Goal: Communication & Community: Answer question/provide support

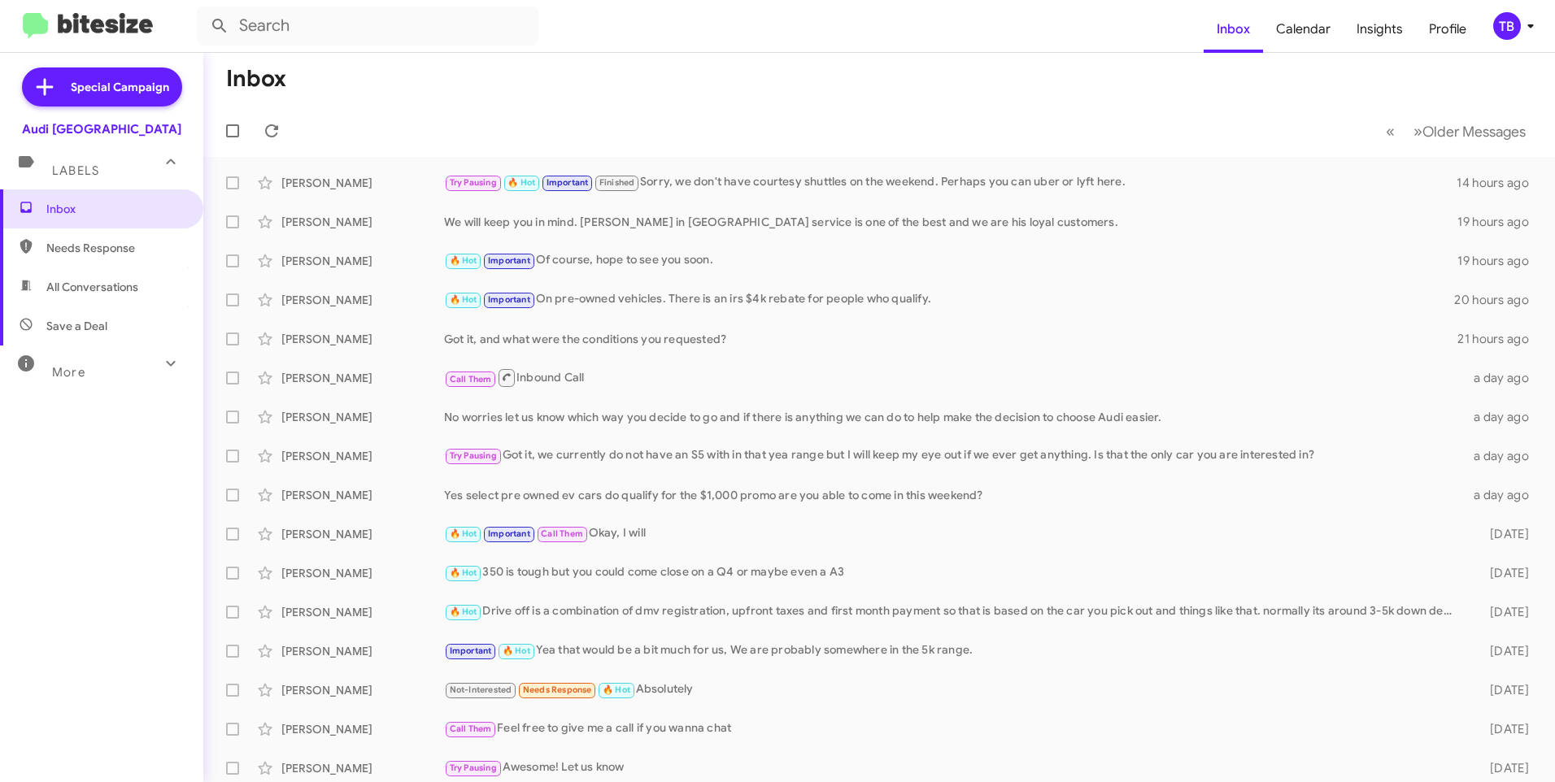
click at [404, 79] on mat-toolbar-row "Inbox" at bounding box center [879, 79] width 1352 height 52
click at [84, 259] on span "Needs Response" at bounding box center [101, 248] width 203 height 39
type input "in:needs-response"
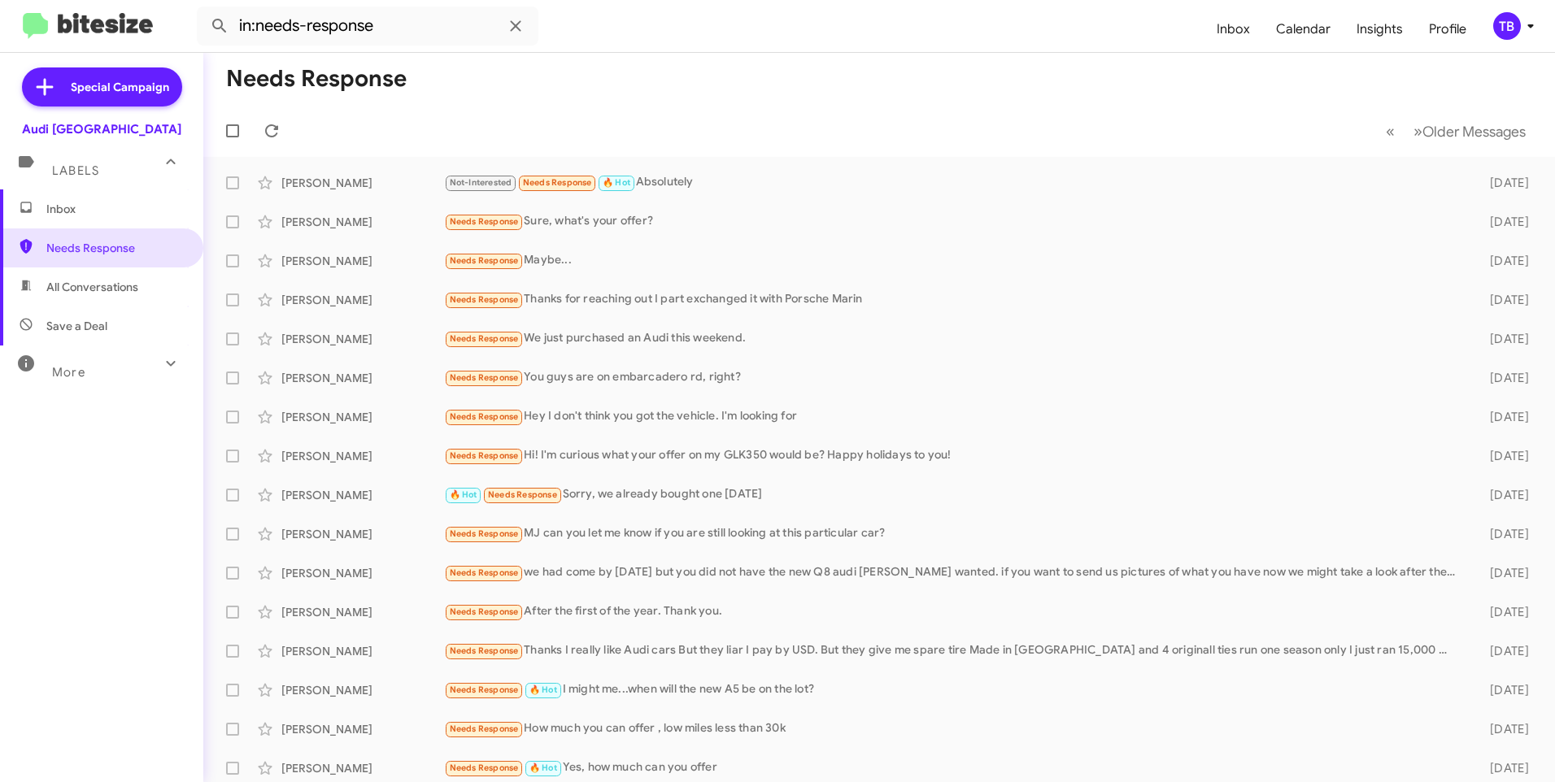
click at [82, 207] on span "Inbox" at bounding box center [115, 209] width 138 height 16
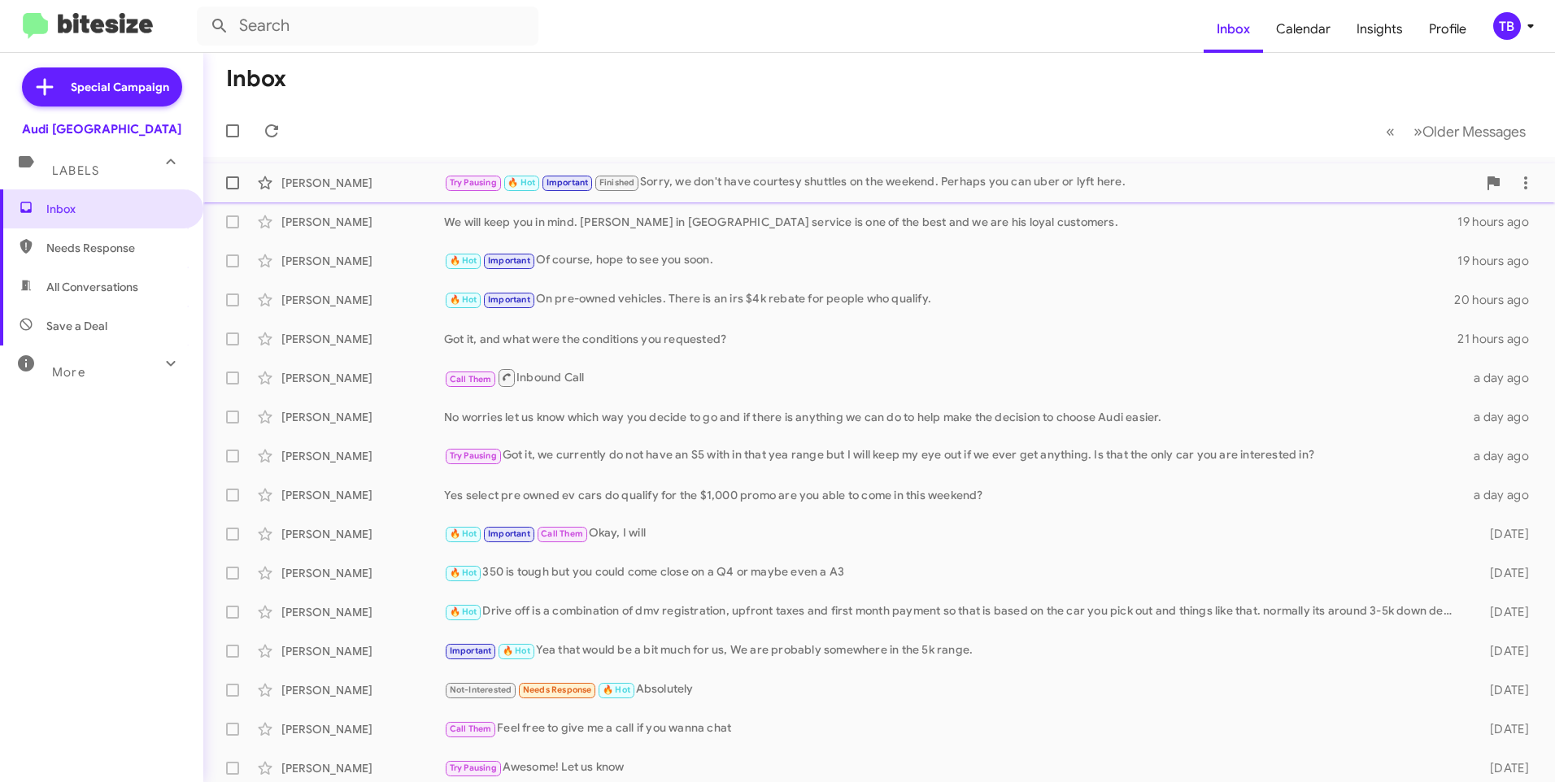
click at [748, 192] on div "Try Pausing 🔥 Hot Important Finished Sorry, we don't have courtesy shuttles on …" at bounding box center [960, 182] width 1033 height 19
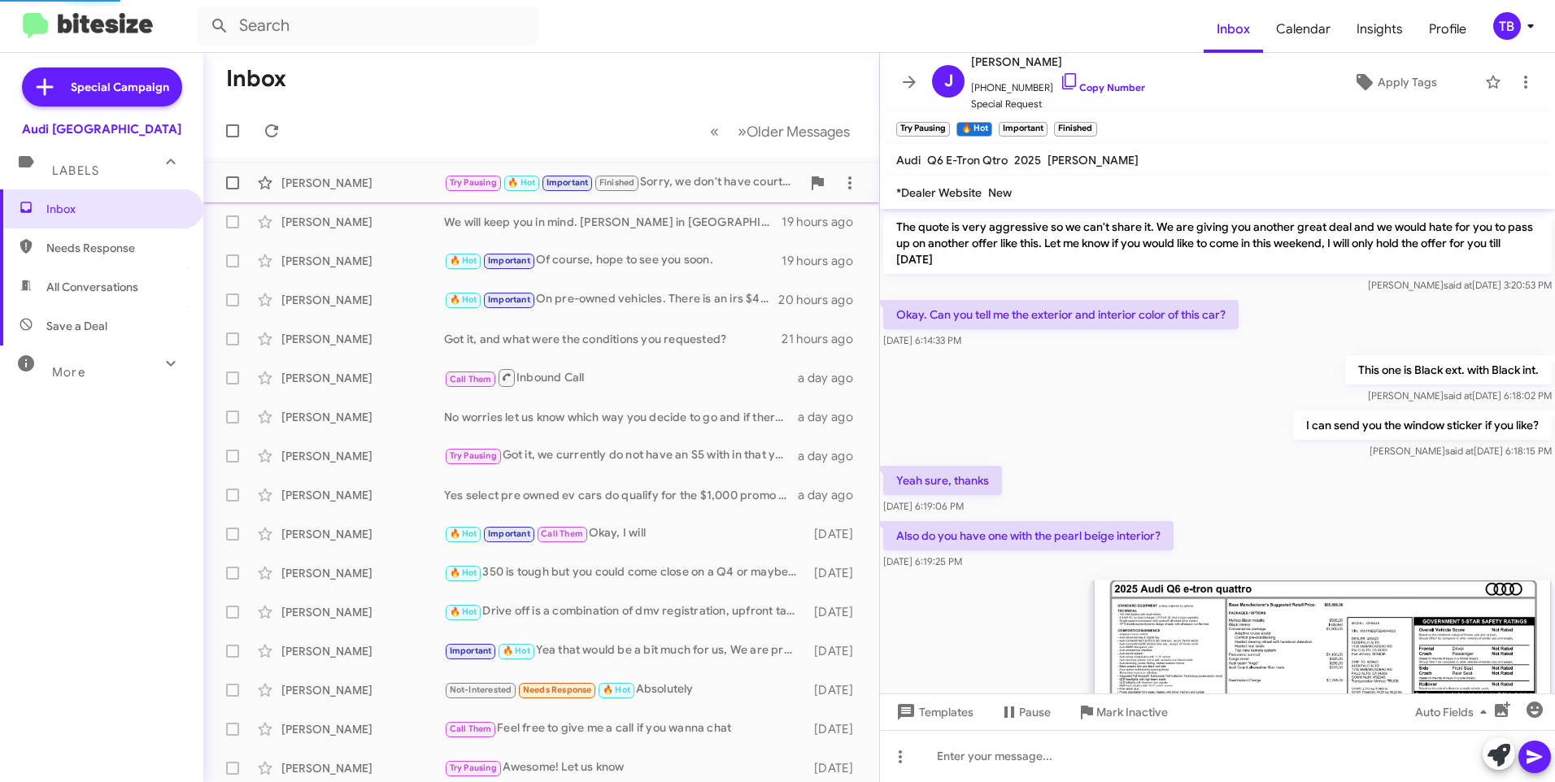
scroll to position [1054, 0]
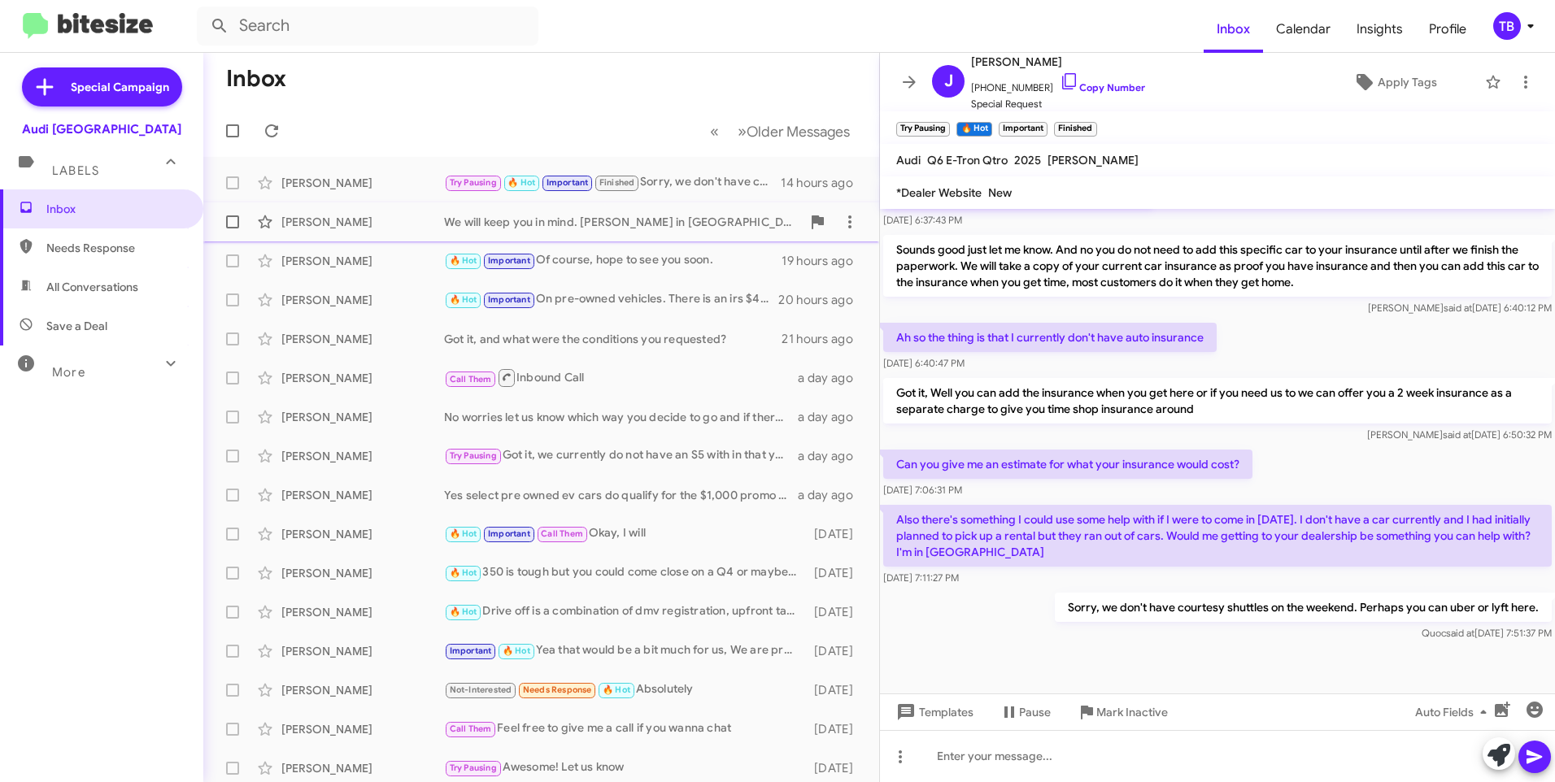
click at [677, 209] on div "William Tollinger We will keep you in mind. Arnold in Palo Alto service is one …" at bounding box center [541, 222] width 650 height 33
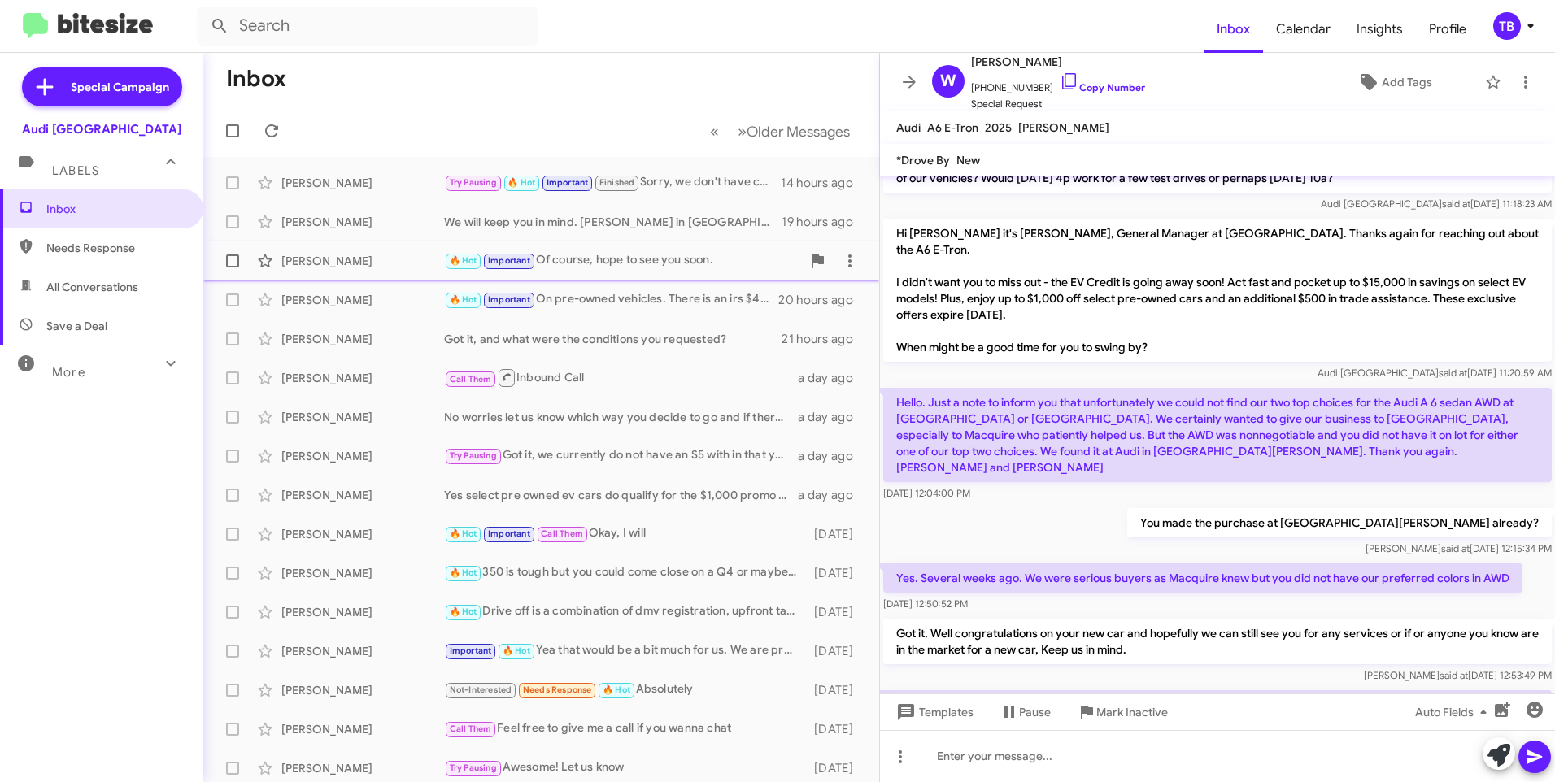
click at [665, 260] on div "🔥 Hot Important Of course, hope to see you soon." at bounding box center [622, 260] width 357 height 19
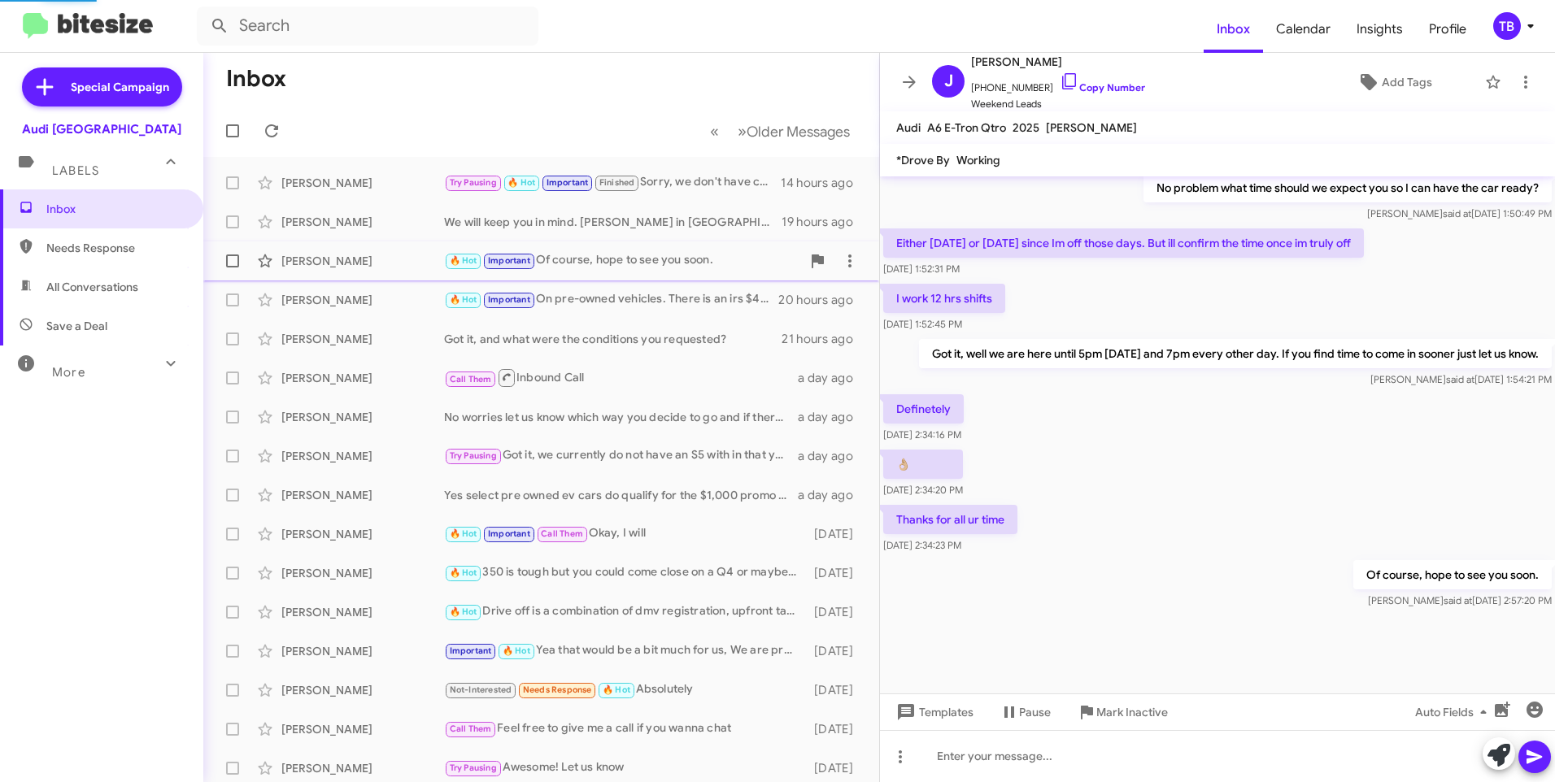
scroll to position [956, 0]
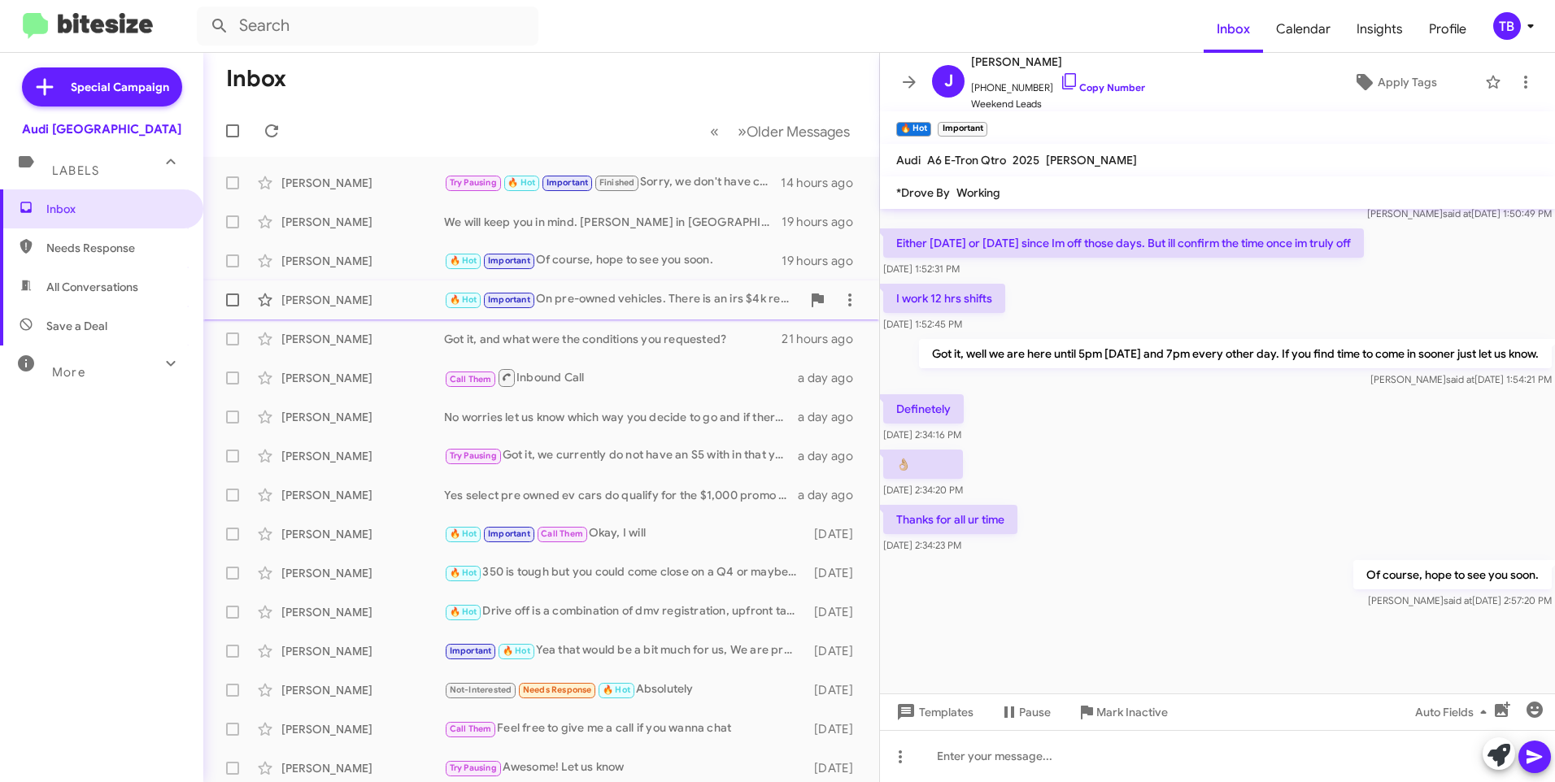
click at [642, 296] on div "🔥 Hot Important On pre-owned vehicles. There is an irs $4k rebate for people wh…" at bounding box center [622, 299] width 357 height 19
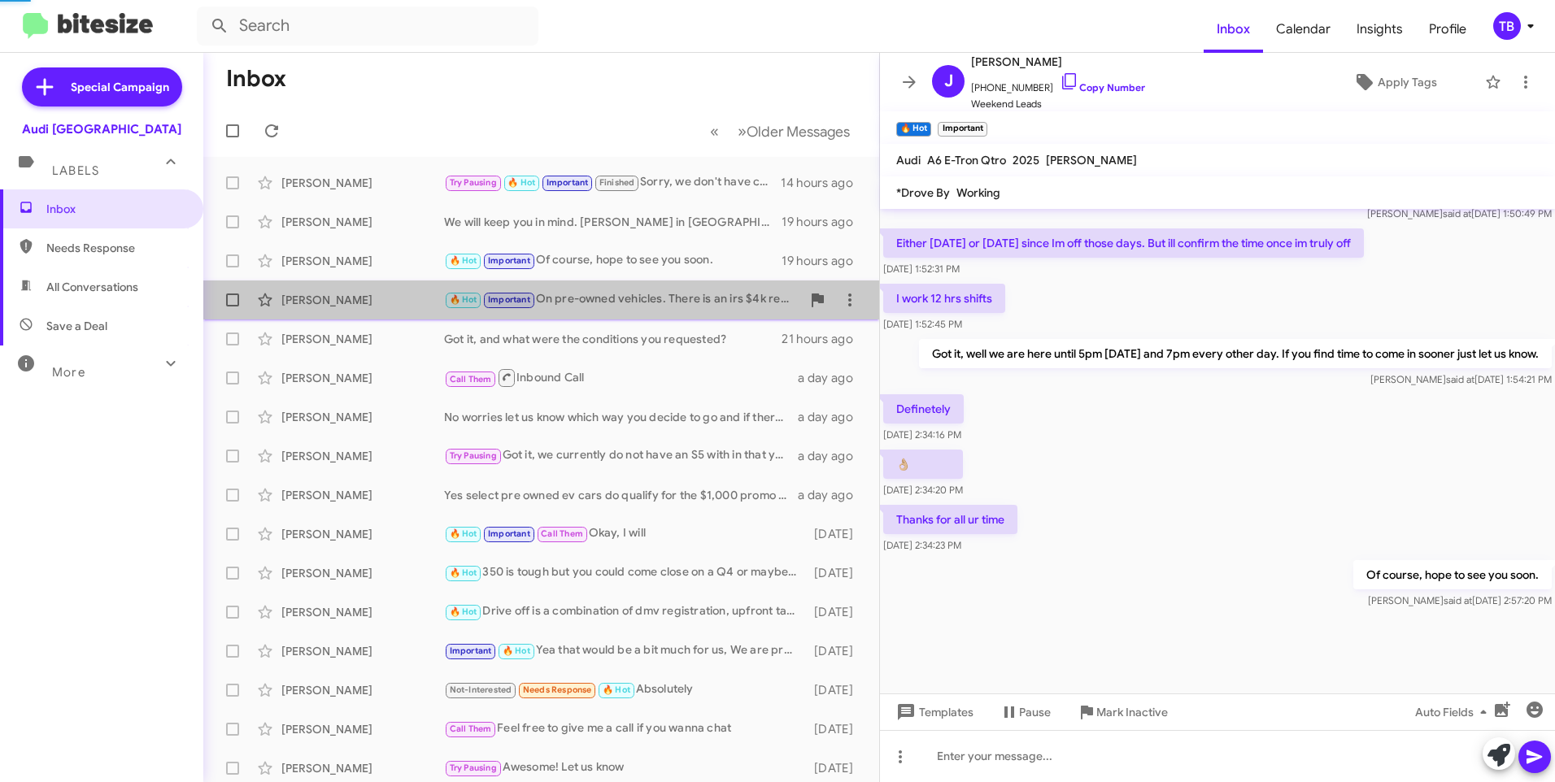
scroll to position [429, 0]
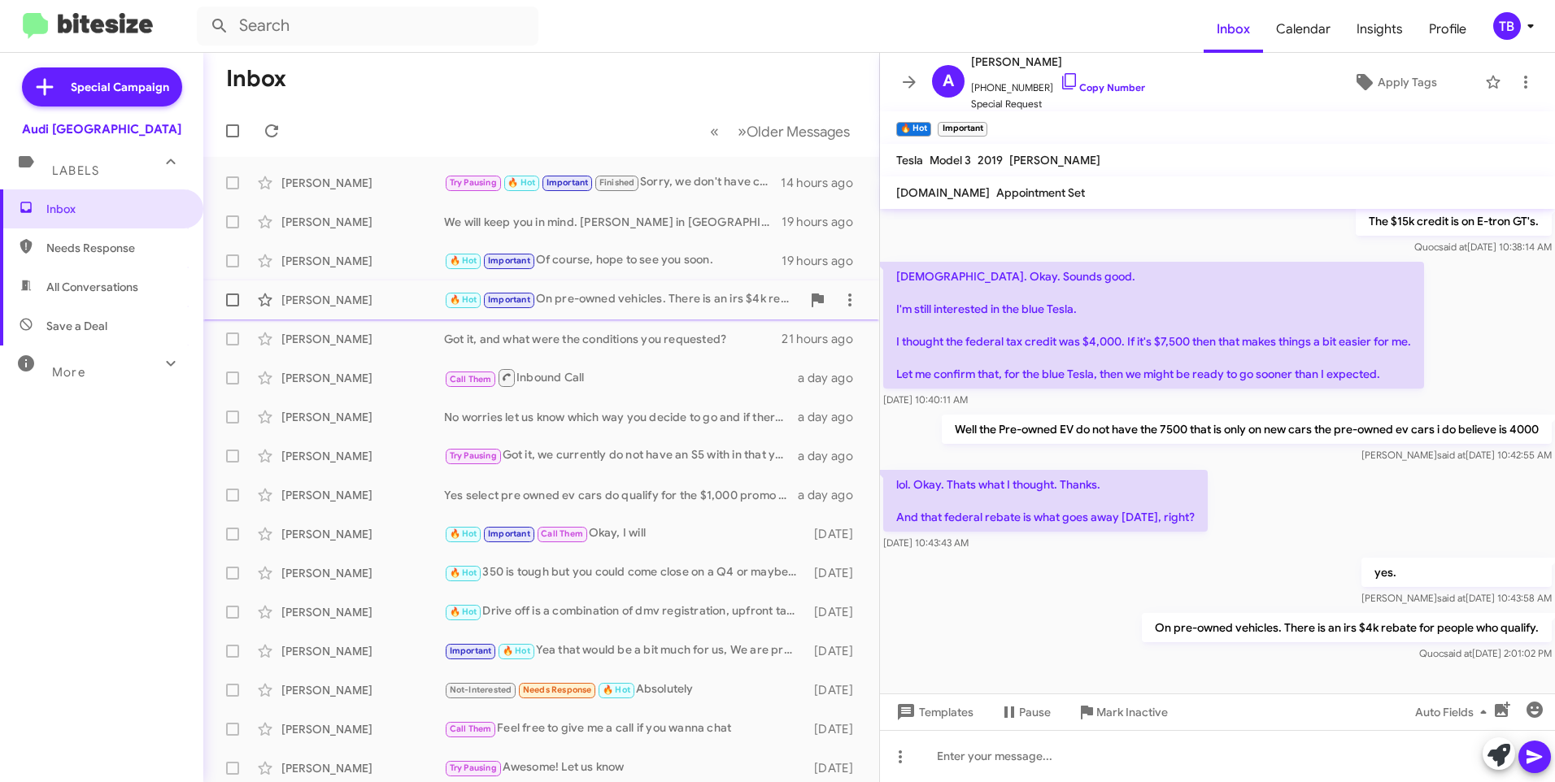
click at [642, 296] on div "🔥 Hot Important On pre-owned vehicles. There is an irs $4k rebate for people wh…" at bounding box center [622, 299] width 357 height 19
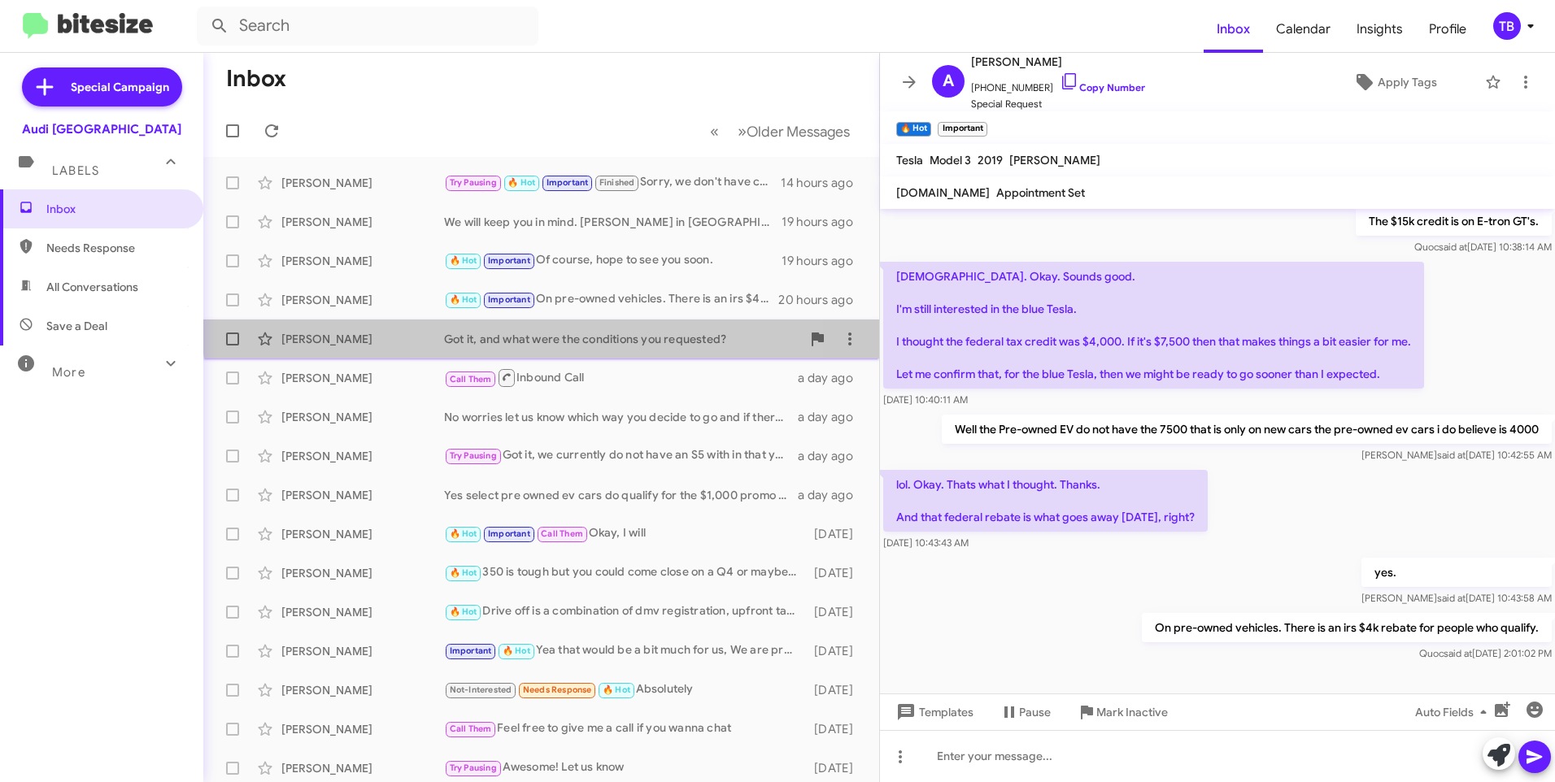
click at [636, 328] on div "Kyle Chien Got it, and what were the conditions you requested? 21 hours ago" at bounding box center [541, 339] width 650 height 33
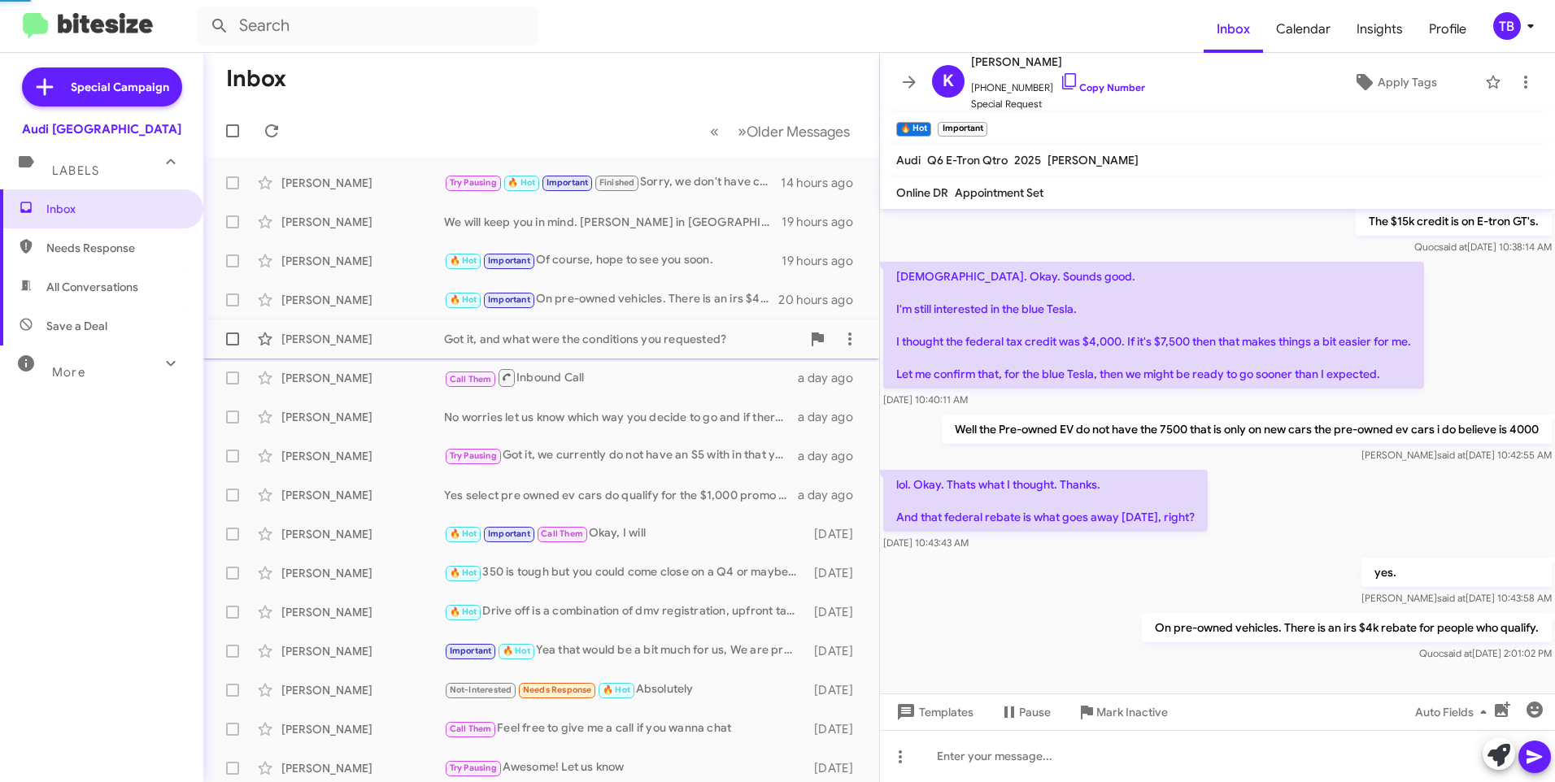
scroll to position [575, 0]
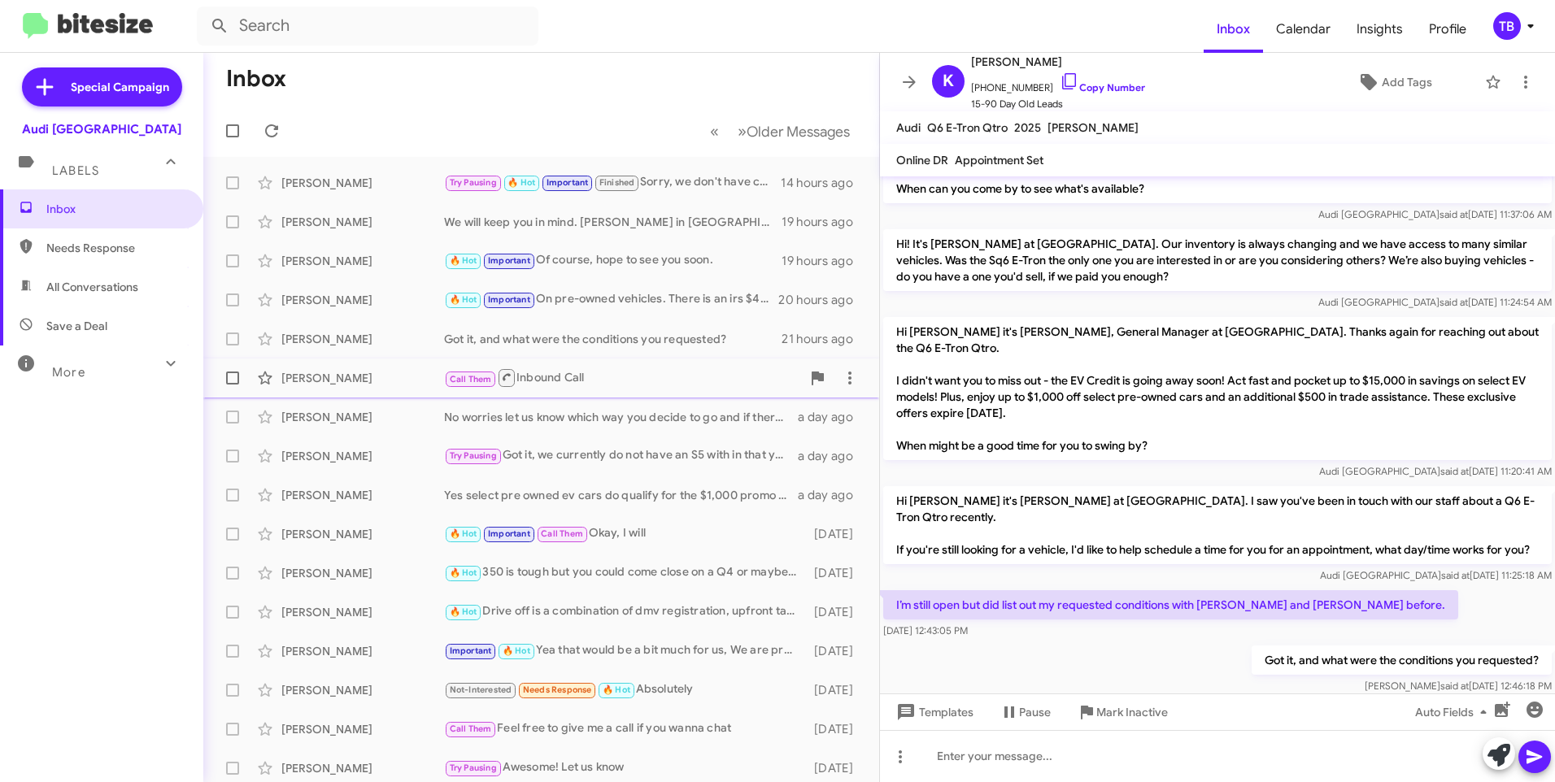
click at [632, 363] on div "Behzad Tangeysh Call Them Inbound Call a day ago" at bounding box center [541, 378] width 650 height 33
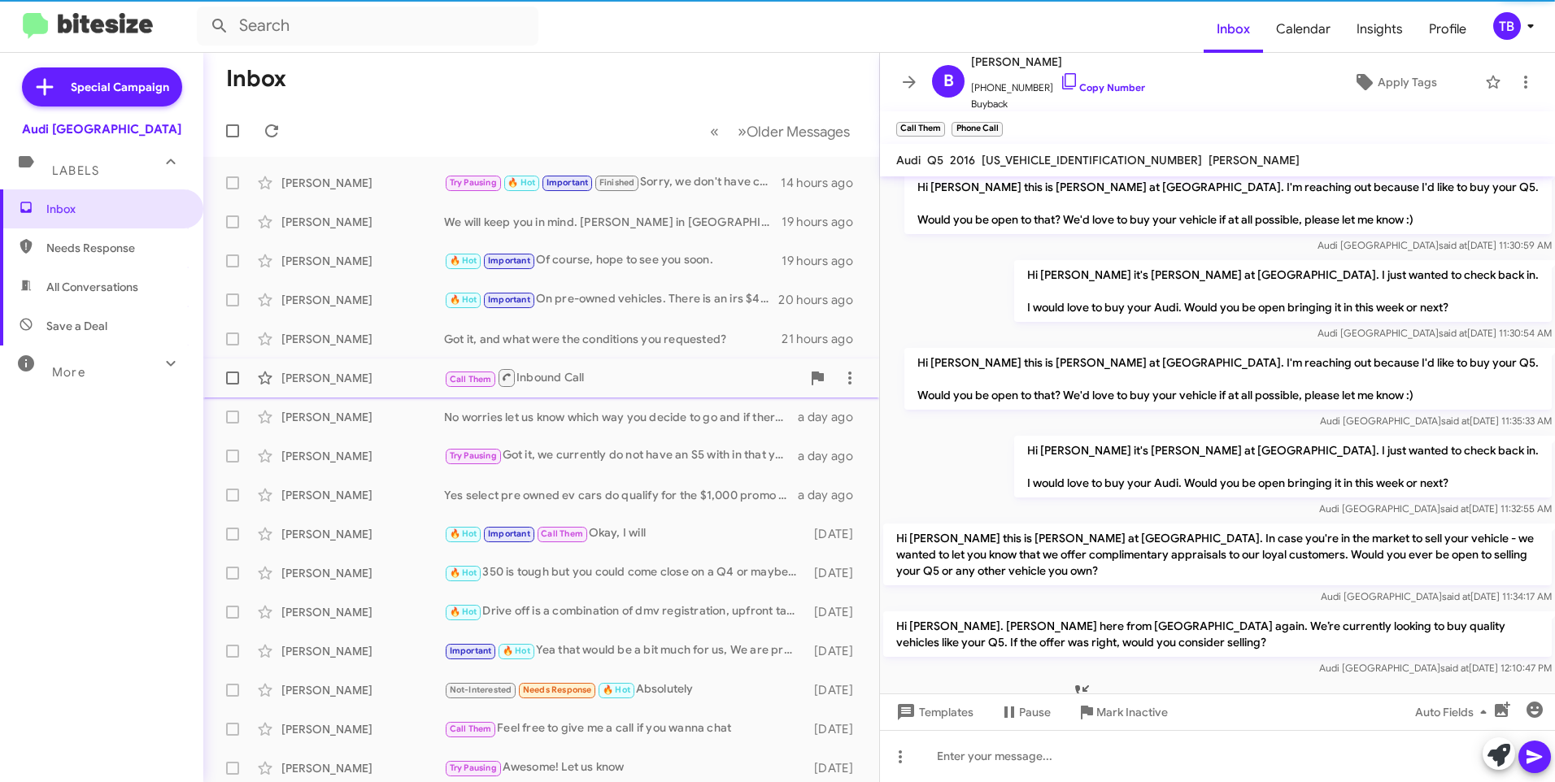
scroll to position [160, 0]
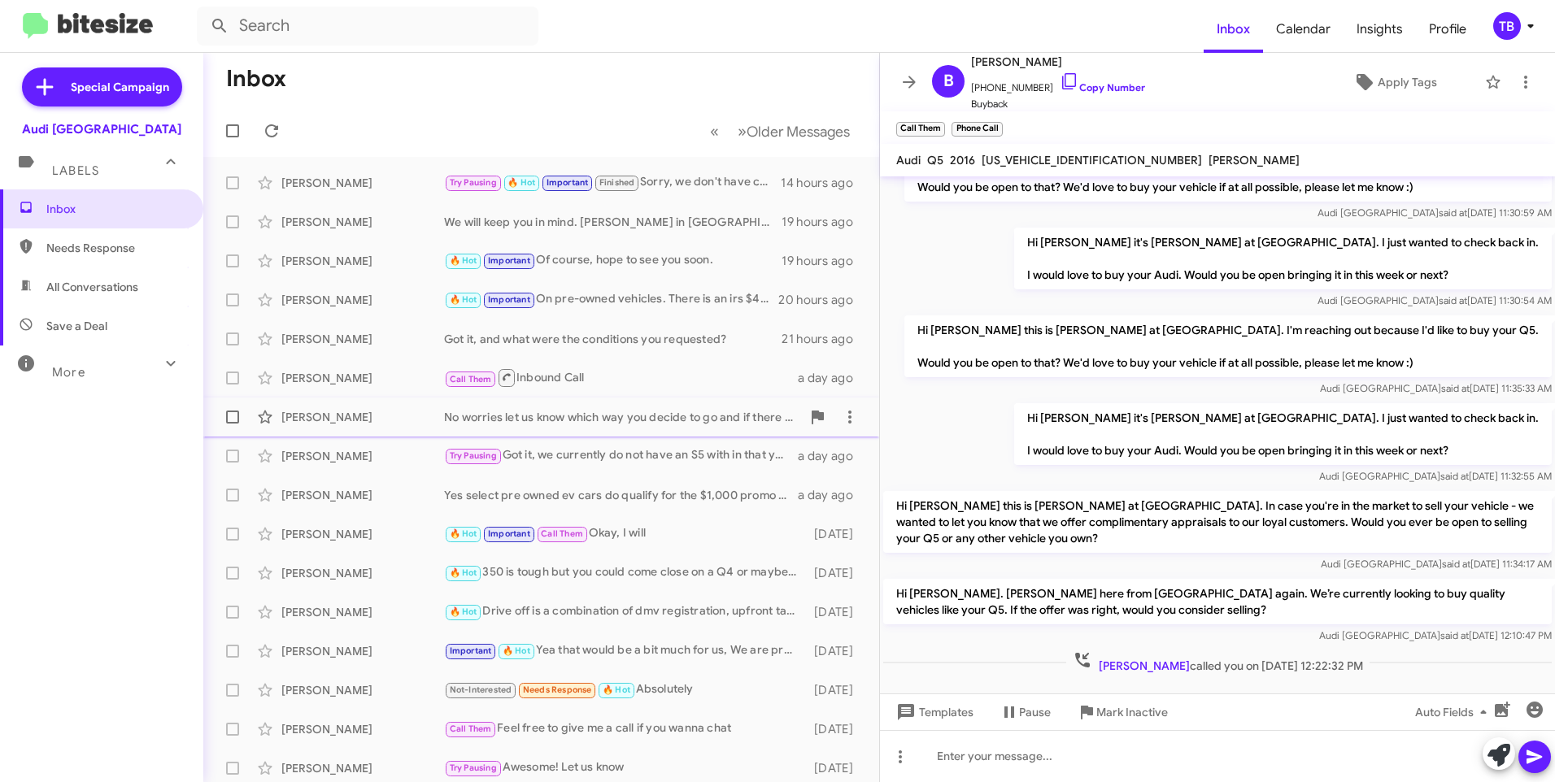
click at [638, 407] on div "Anthony Alosi No worries let us know which way you decide to go and if there is…" at bounding box center [541, 417] width 650 height 33
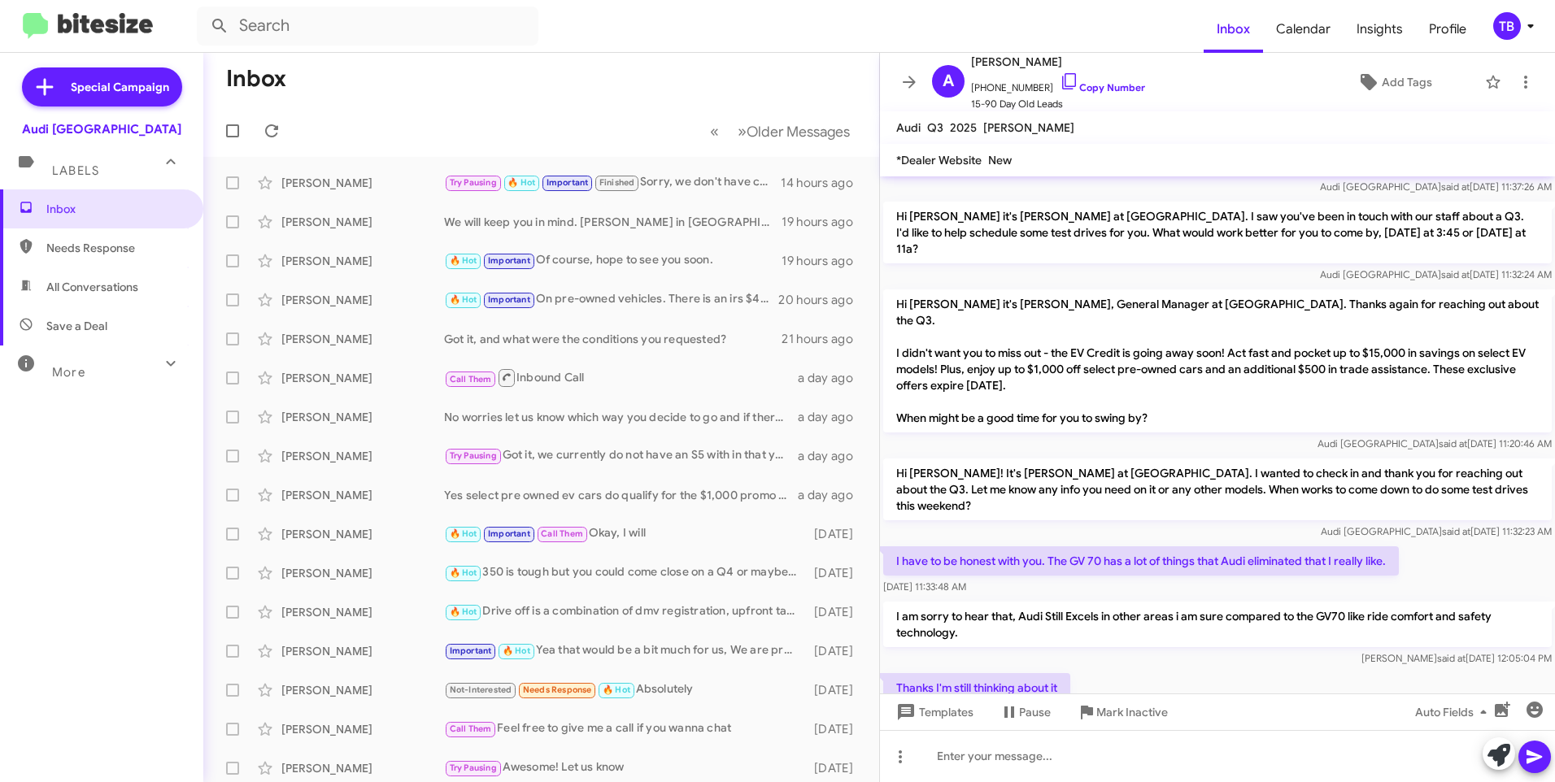
scroll to position [786, 0]
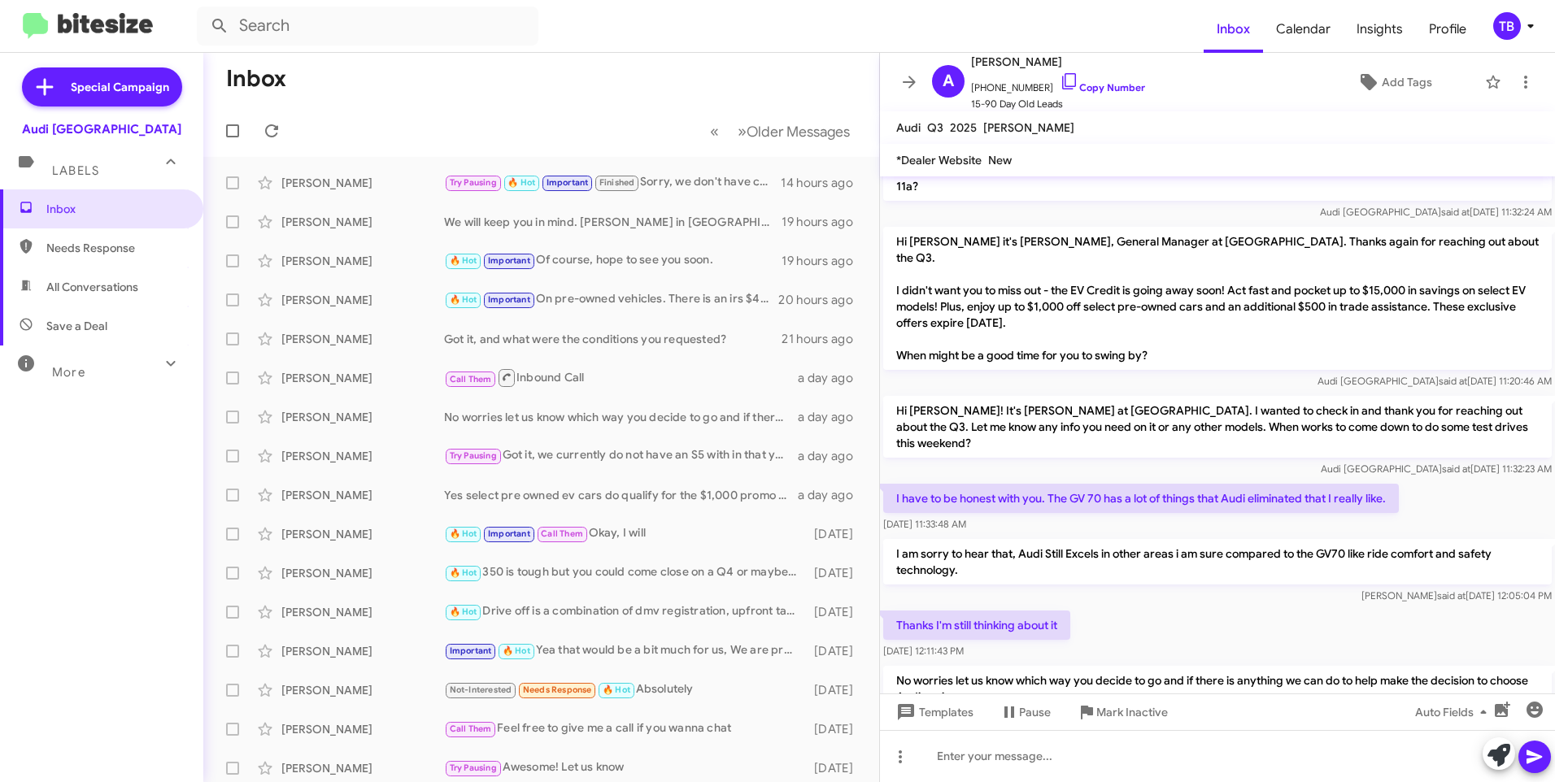
click at [905, 81] on icon at bounding box center [909, 82] width 13 height 12
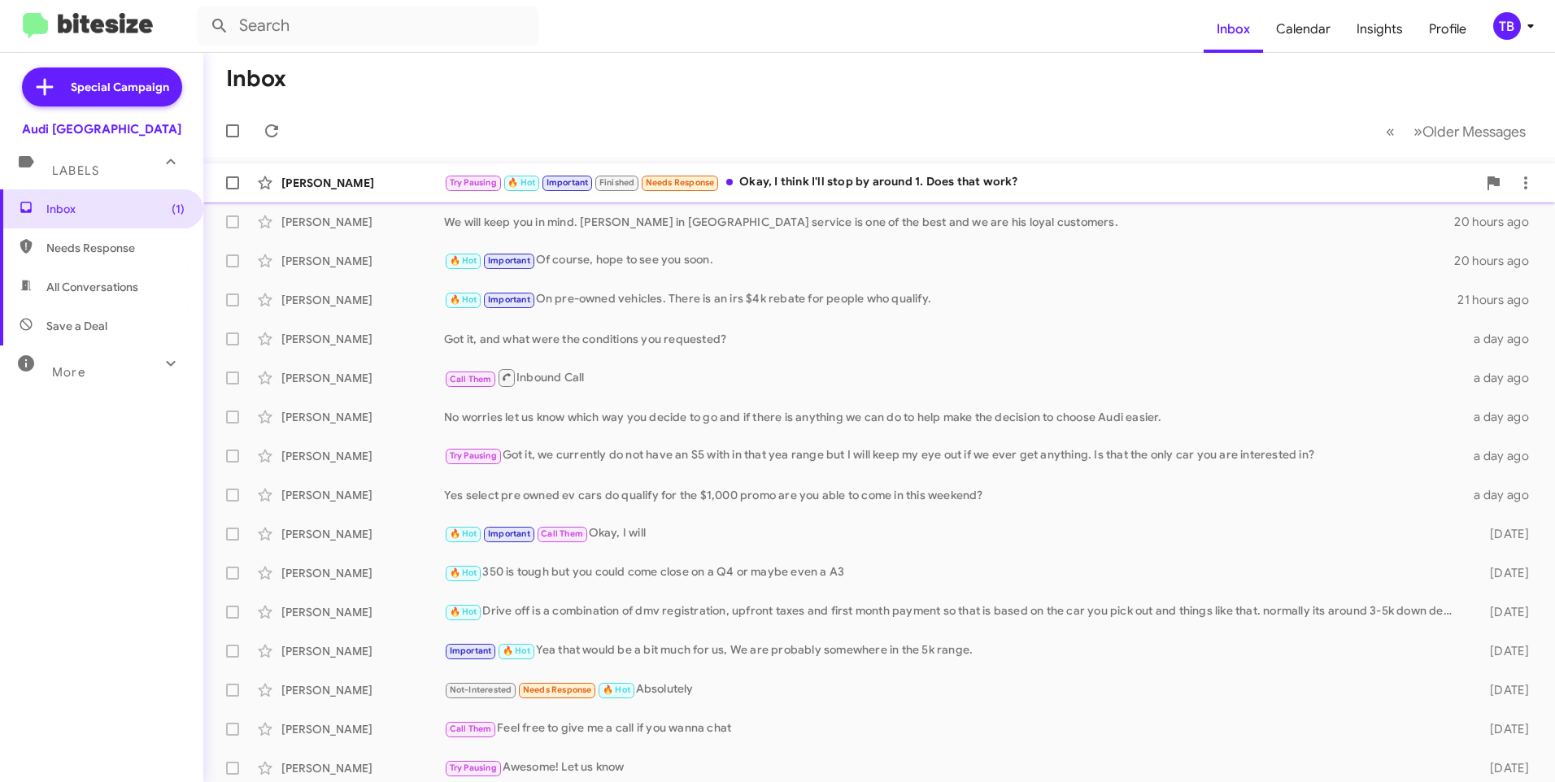
click at [899, 192] on div "Try Pausing 🔥 Hot Important Finished Needs Response Okay, I think I'll stop by …" at bounding box center [960, 182] width 1033 height 19
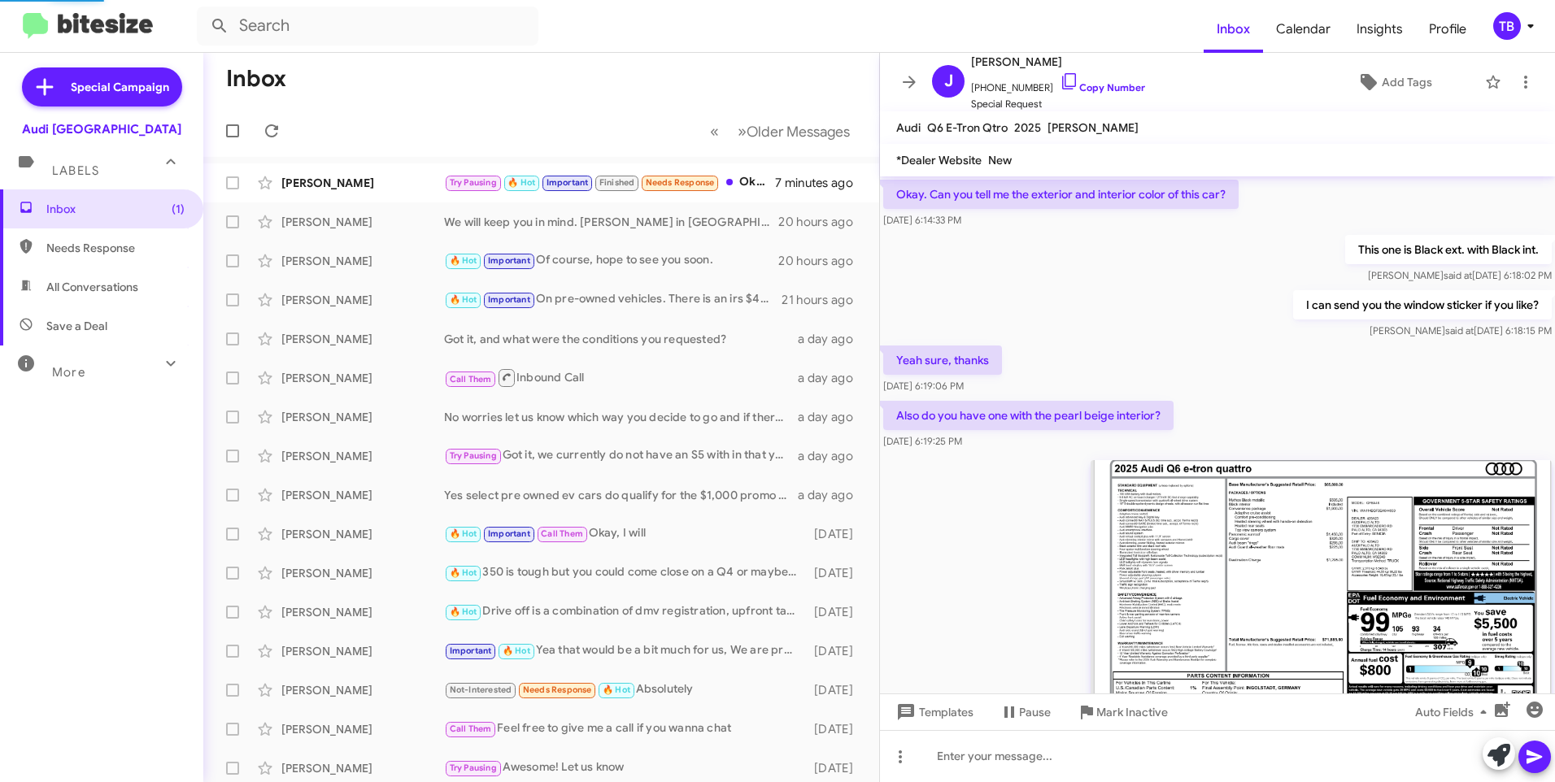
scroll to position [1022, 0]
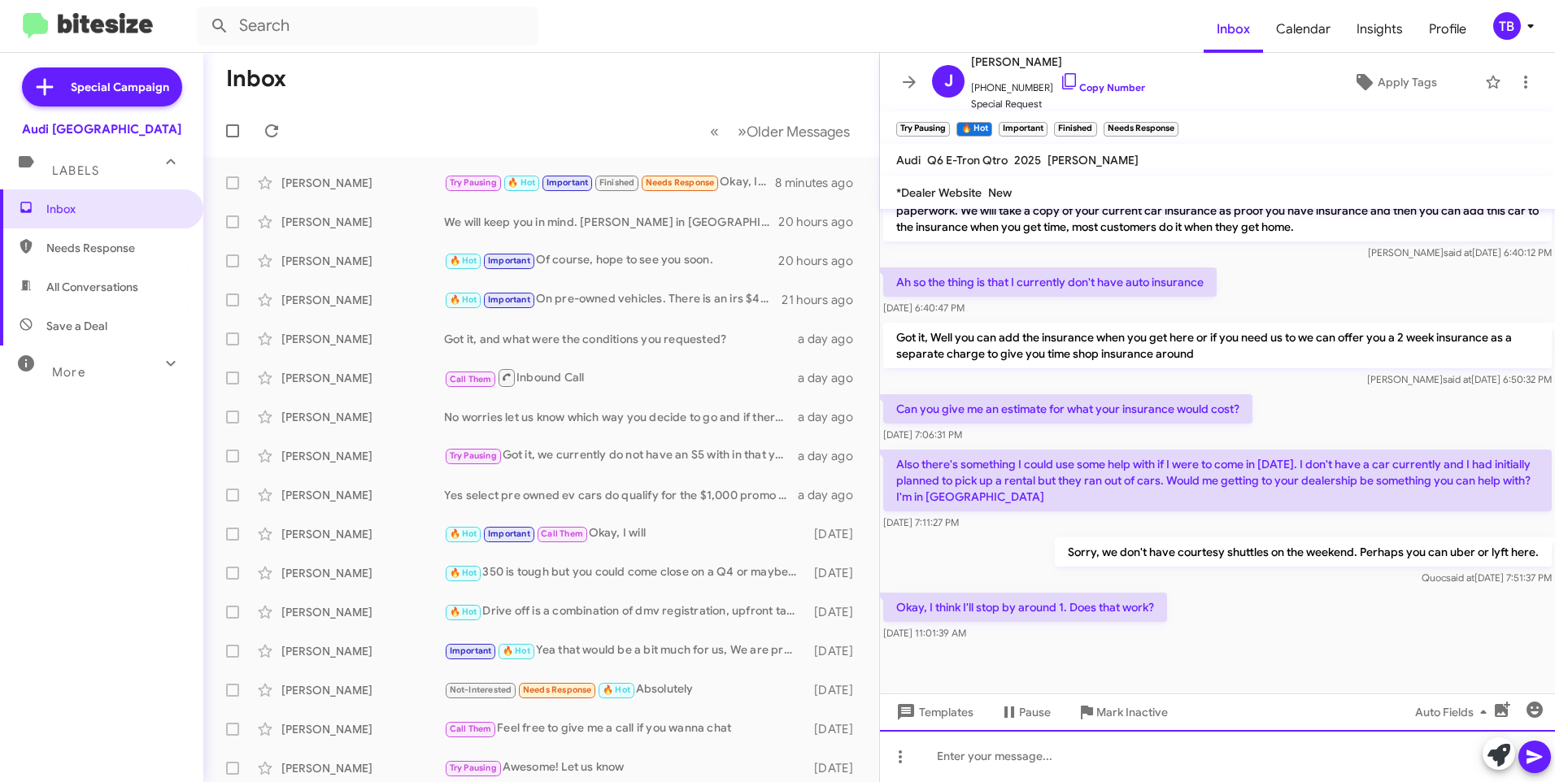
click at [1024, 761] on div at bounding box center [1217, 756] width 675 height 52
click at [1541, 762] on icon at bounding box center [1535, 757] width 20 height 20
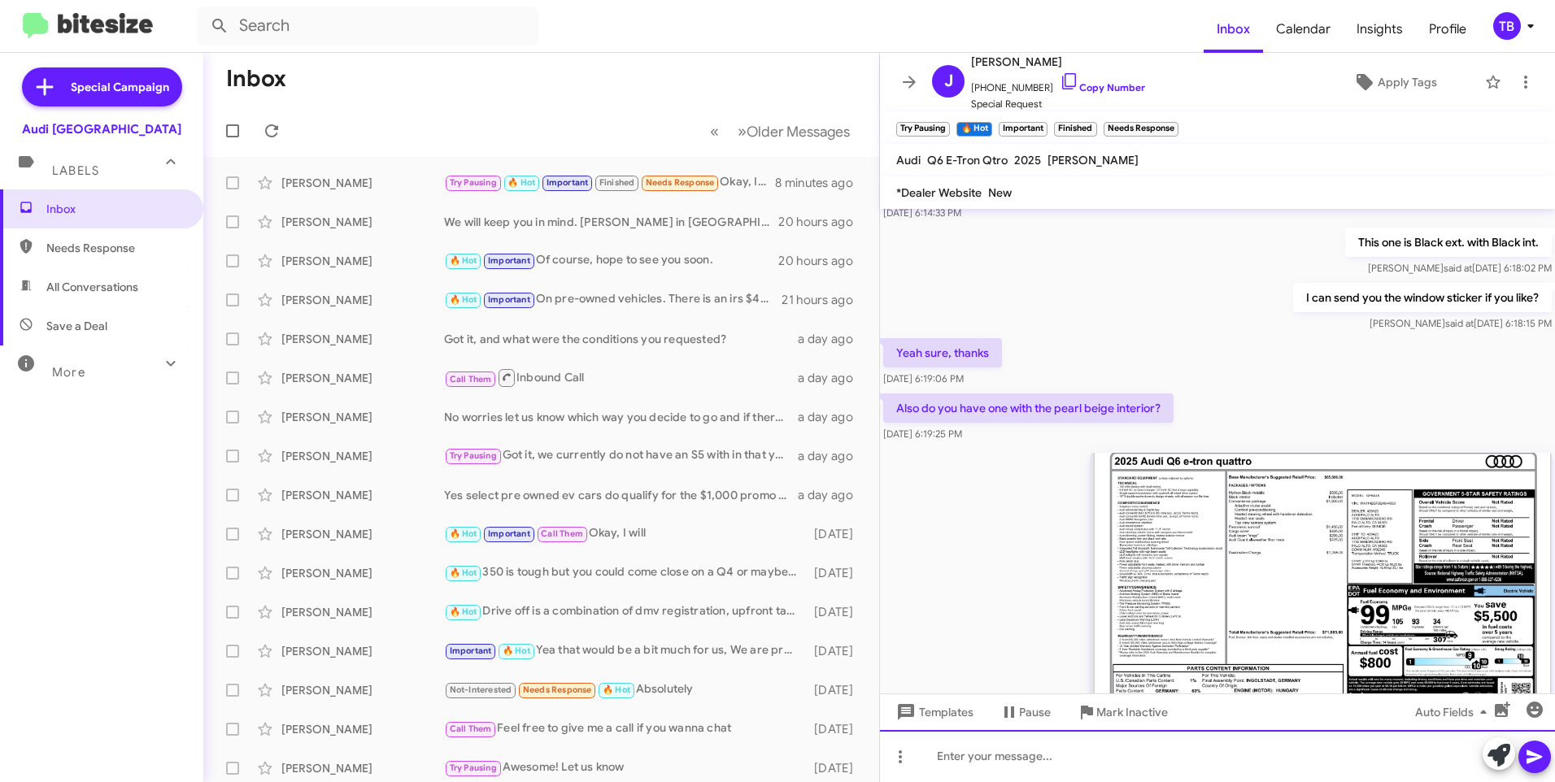
scroll to position [1301, 0]
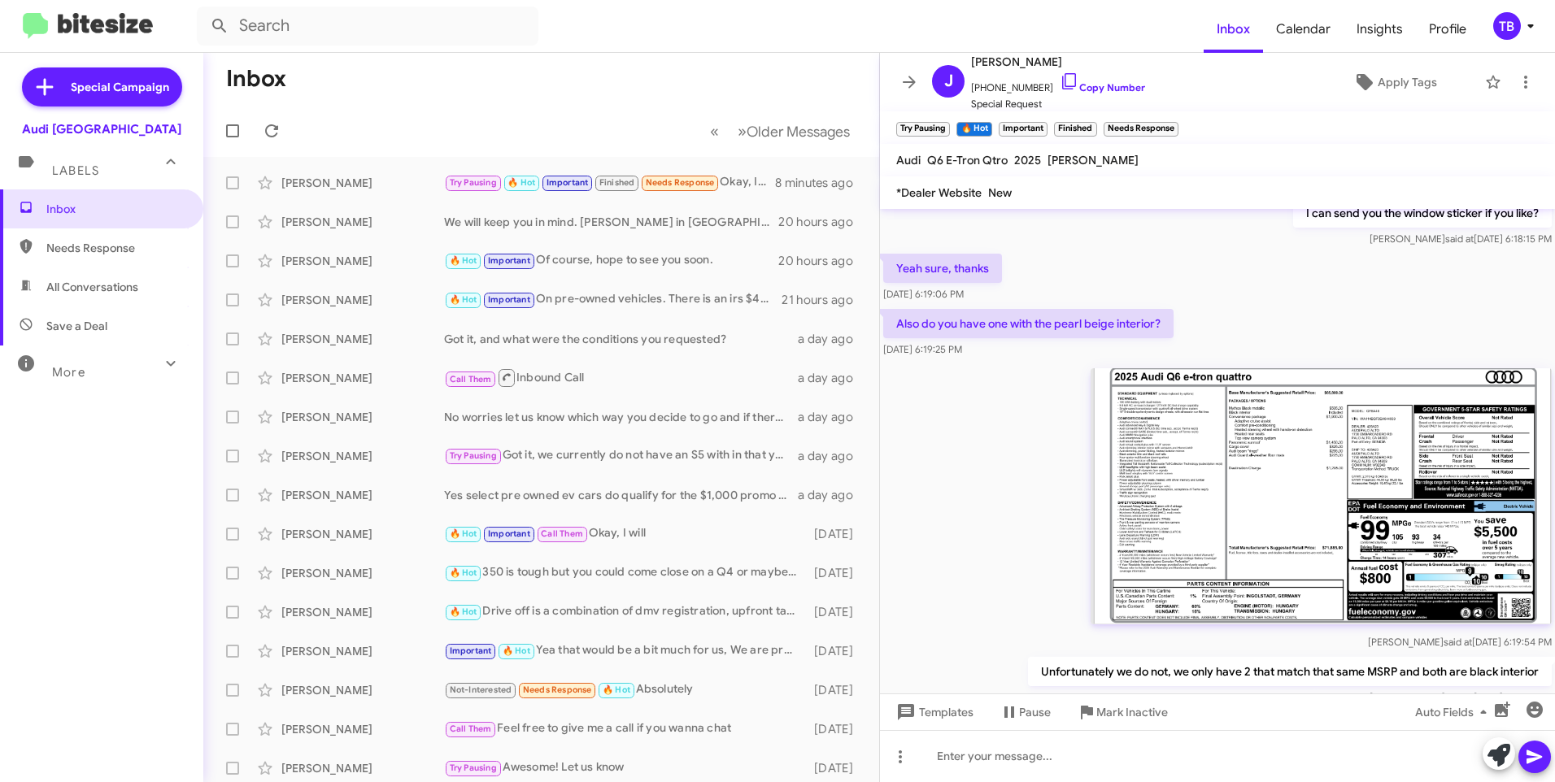
drag, startPoint x: 1371, startPoint y: 504, endPoint x: 1256, endPoint y: 462, distance: 123.0
click at [1256, 462] on img at bounding box center [1321, 496] width 461 height 256
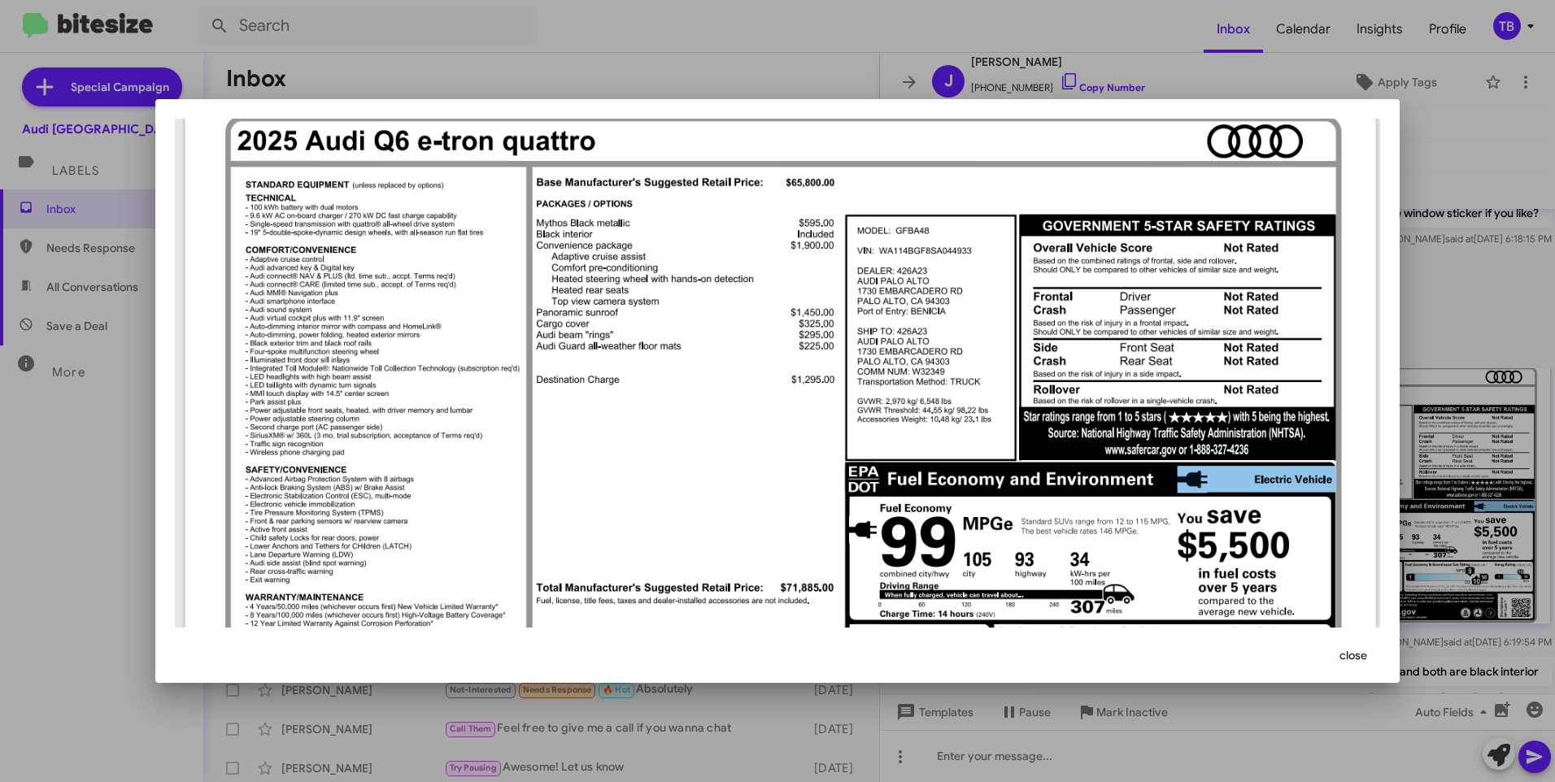
click at [1468, 461] on div at bounding box center [777, 391] width 1555 height 782
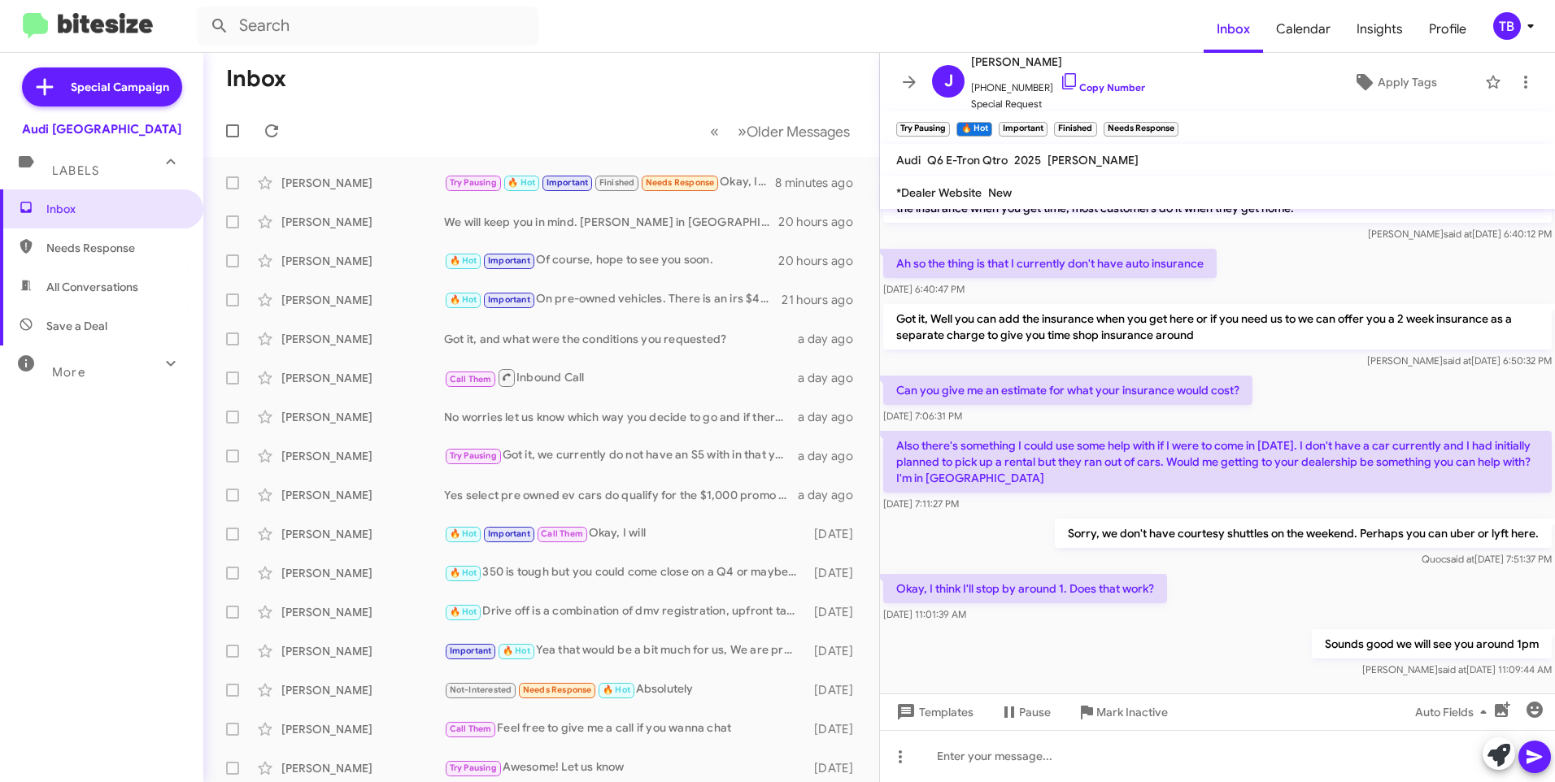
scroll to position [2277, 0]
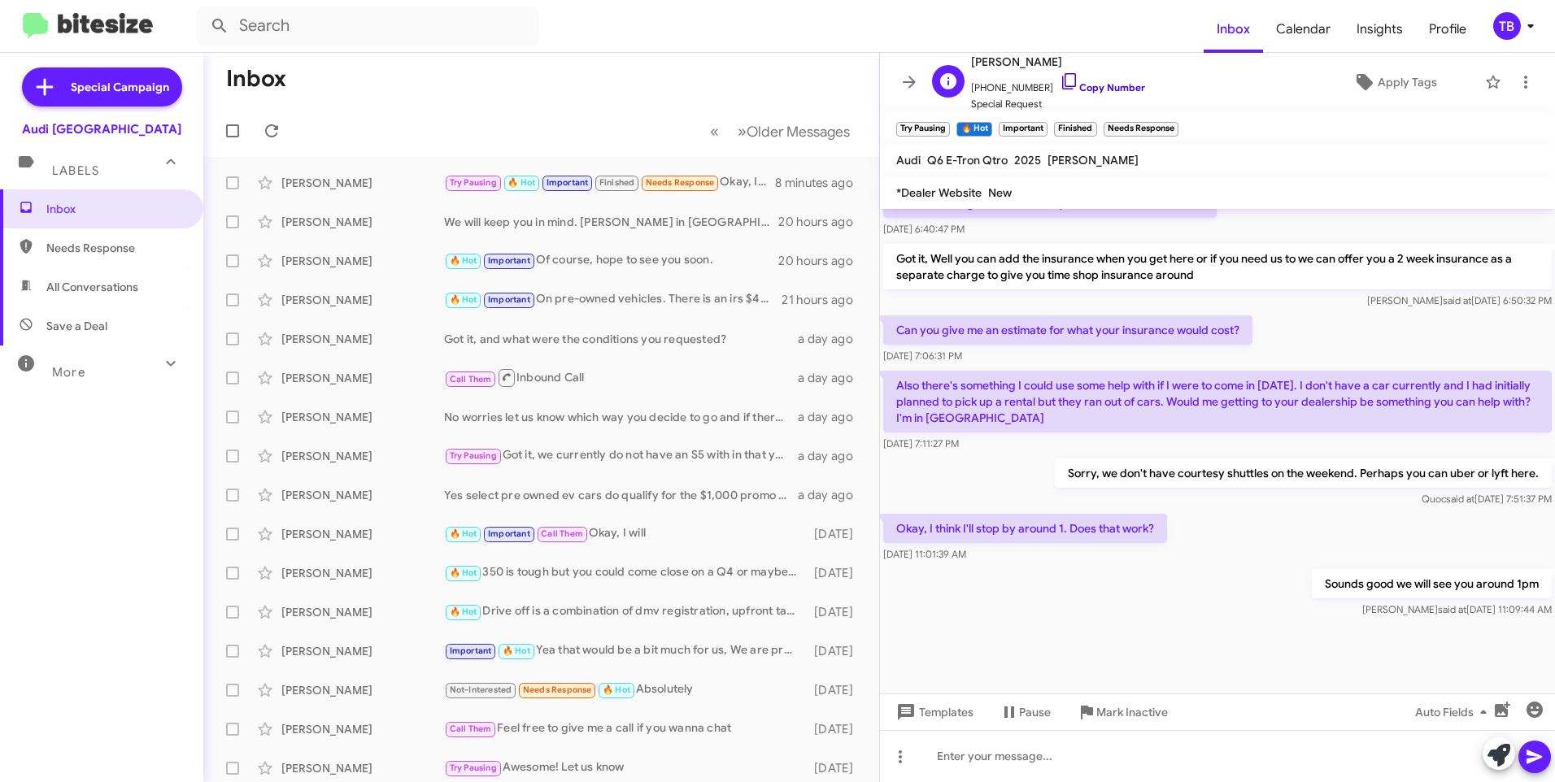
click at [1062, 86] on icon at bounding box center [1069, 81] width 14 height 16
click at [1516, 89] on icon at bounding box center [1526, 82] width 20 height 20
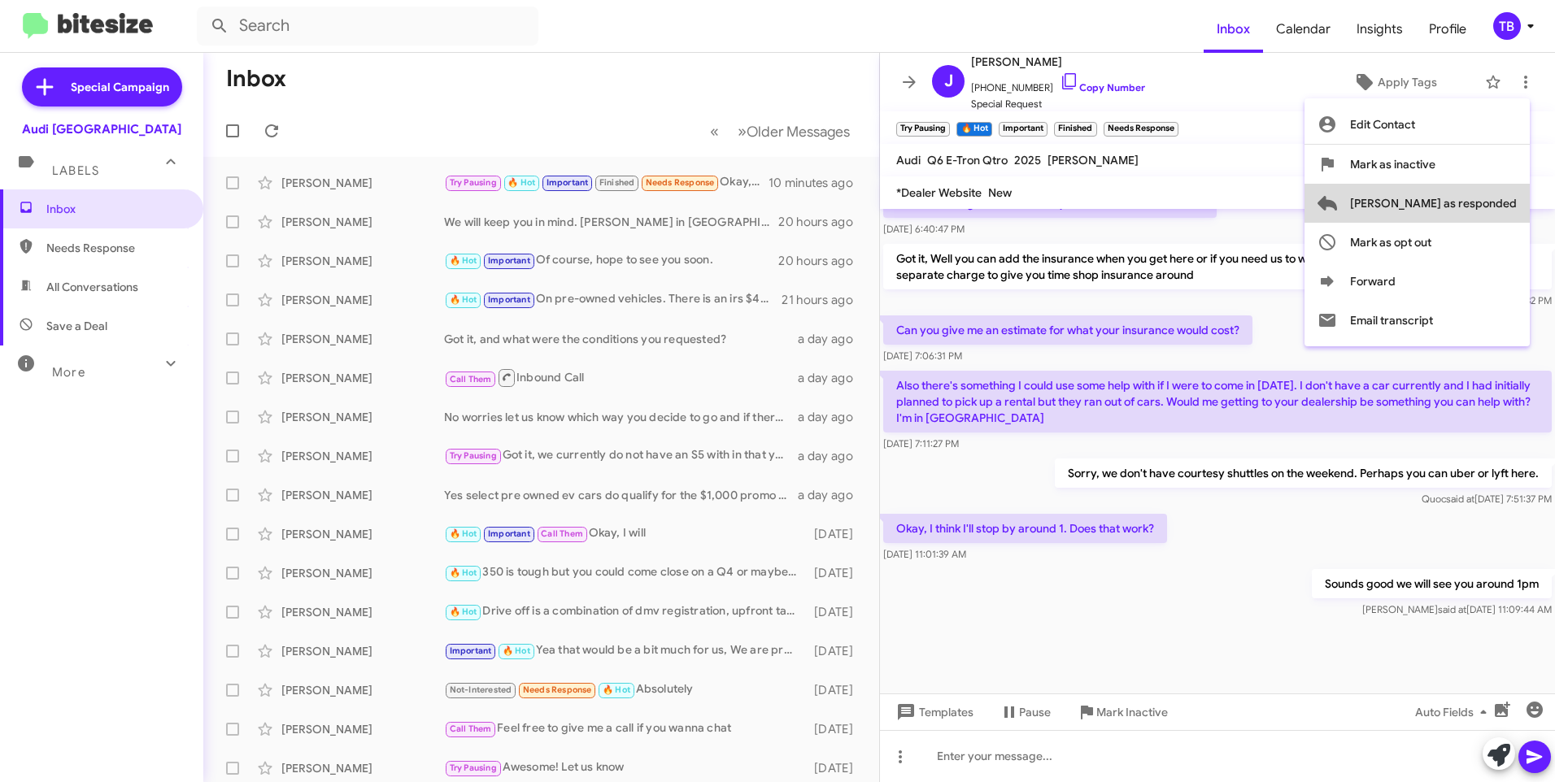
click at [1509, 203] on span "Mark as responded" at bounding box center [1433, 203] width 167 height 39
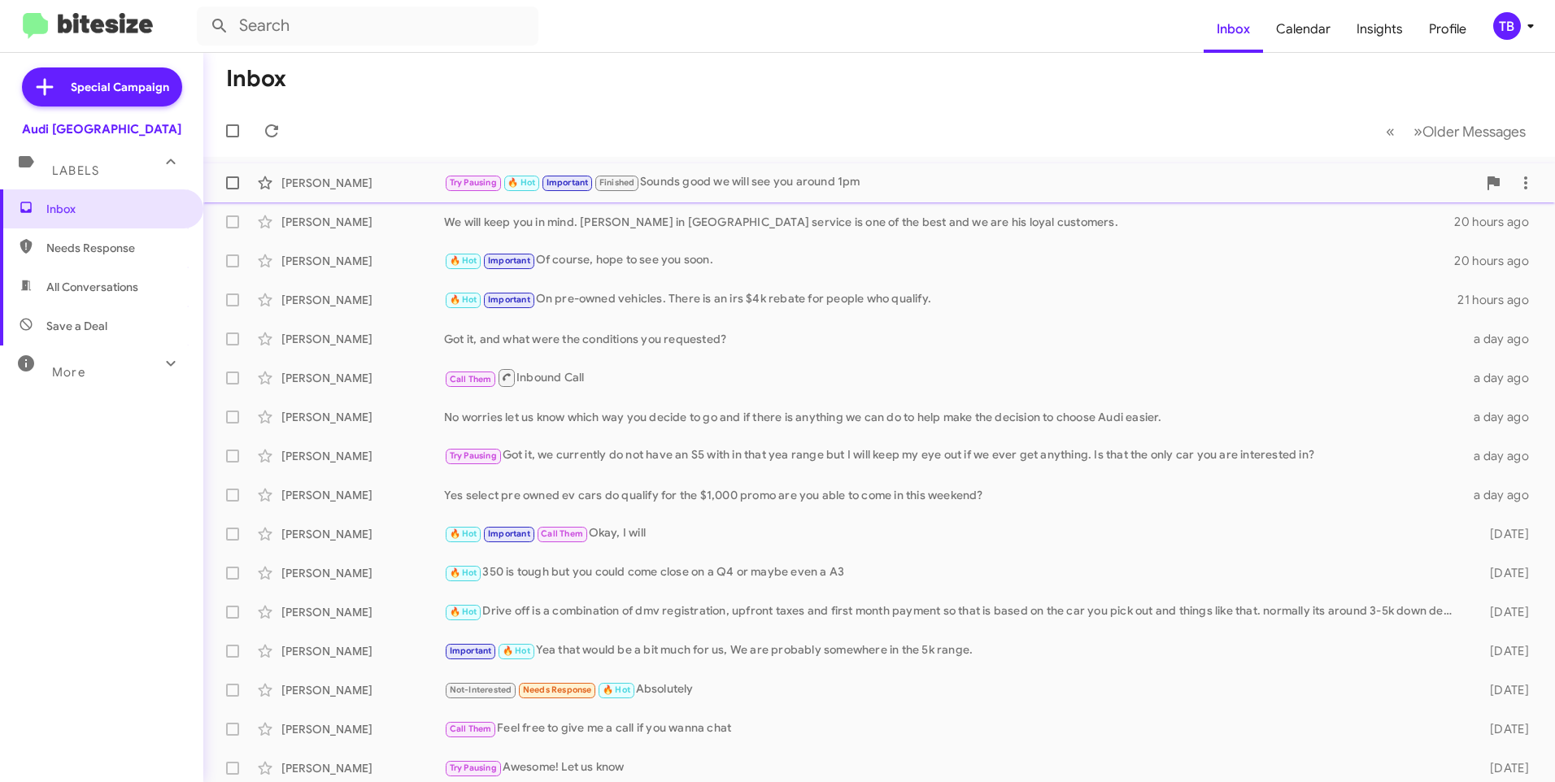
click at [718, 170] on div "[PERSON_NAME] Try Pausing 🔥 Hot Important Finished Sounds good we will see you …" at bounding box center [879, 183] width 1326 height 33
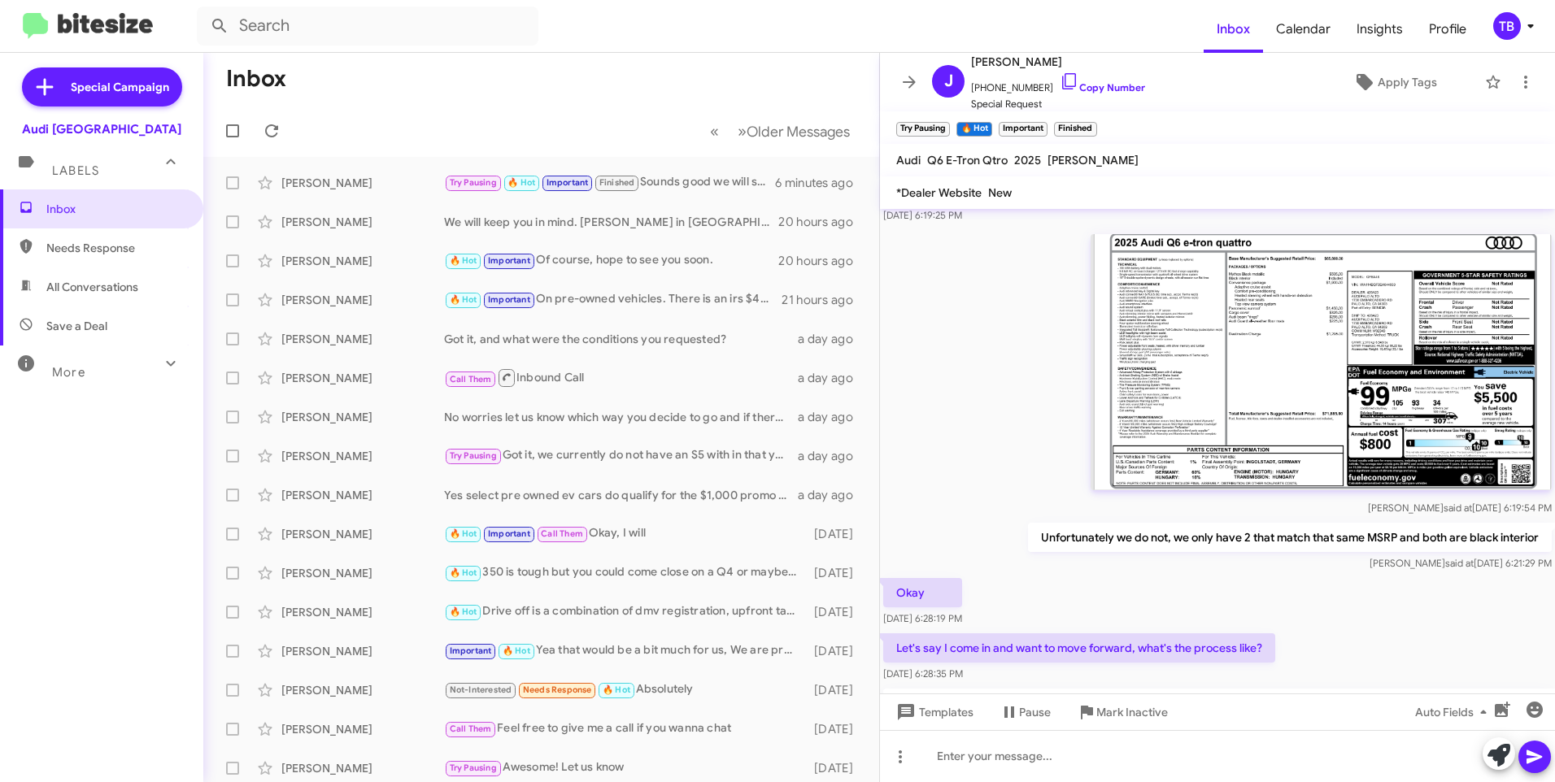
scroll to position [127, 0]
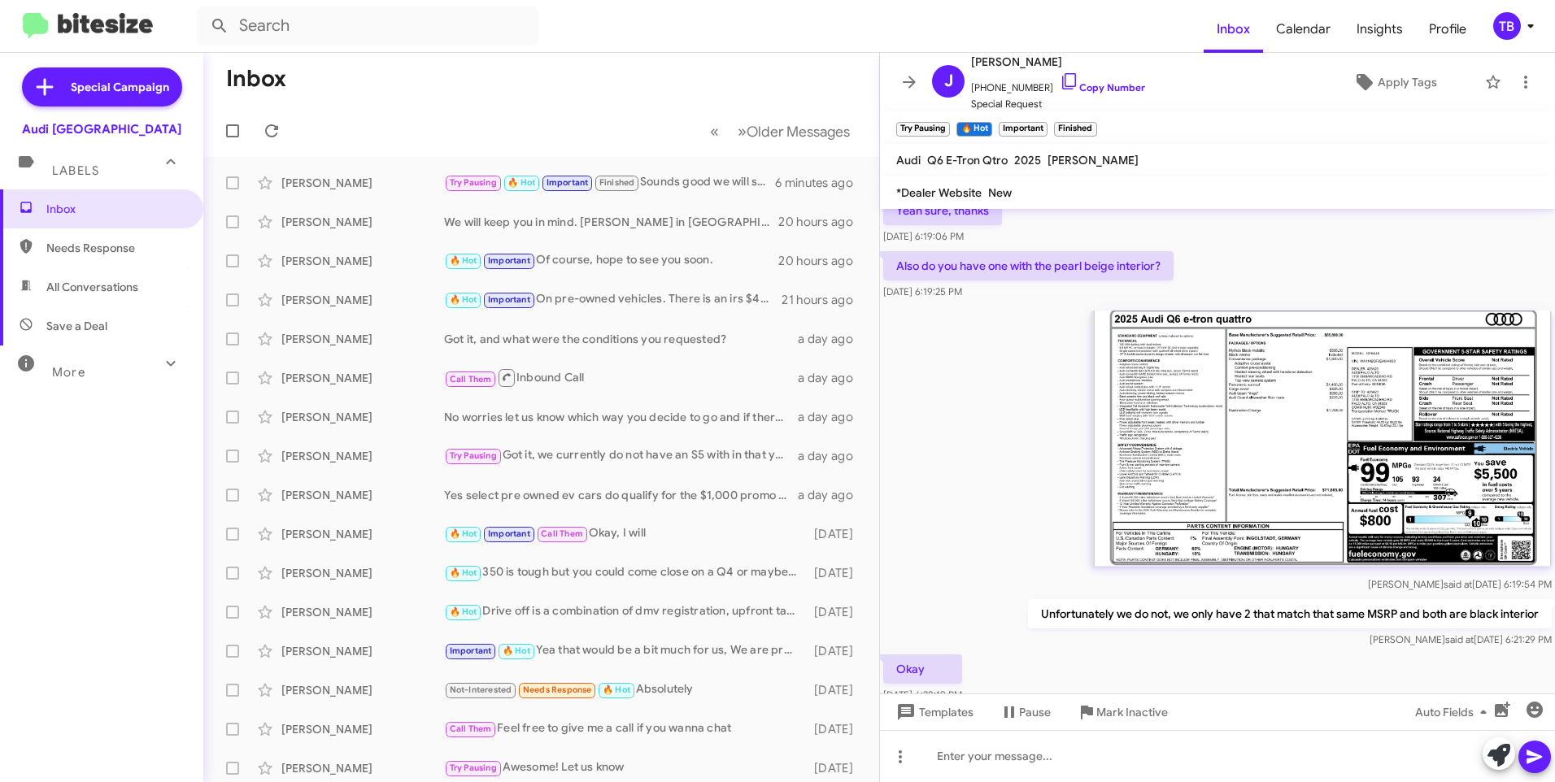
click at [1294, 436] on img at bounding box center [1321, 439] width 461 height 256
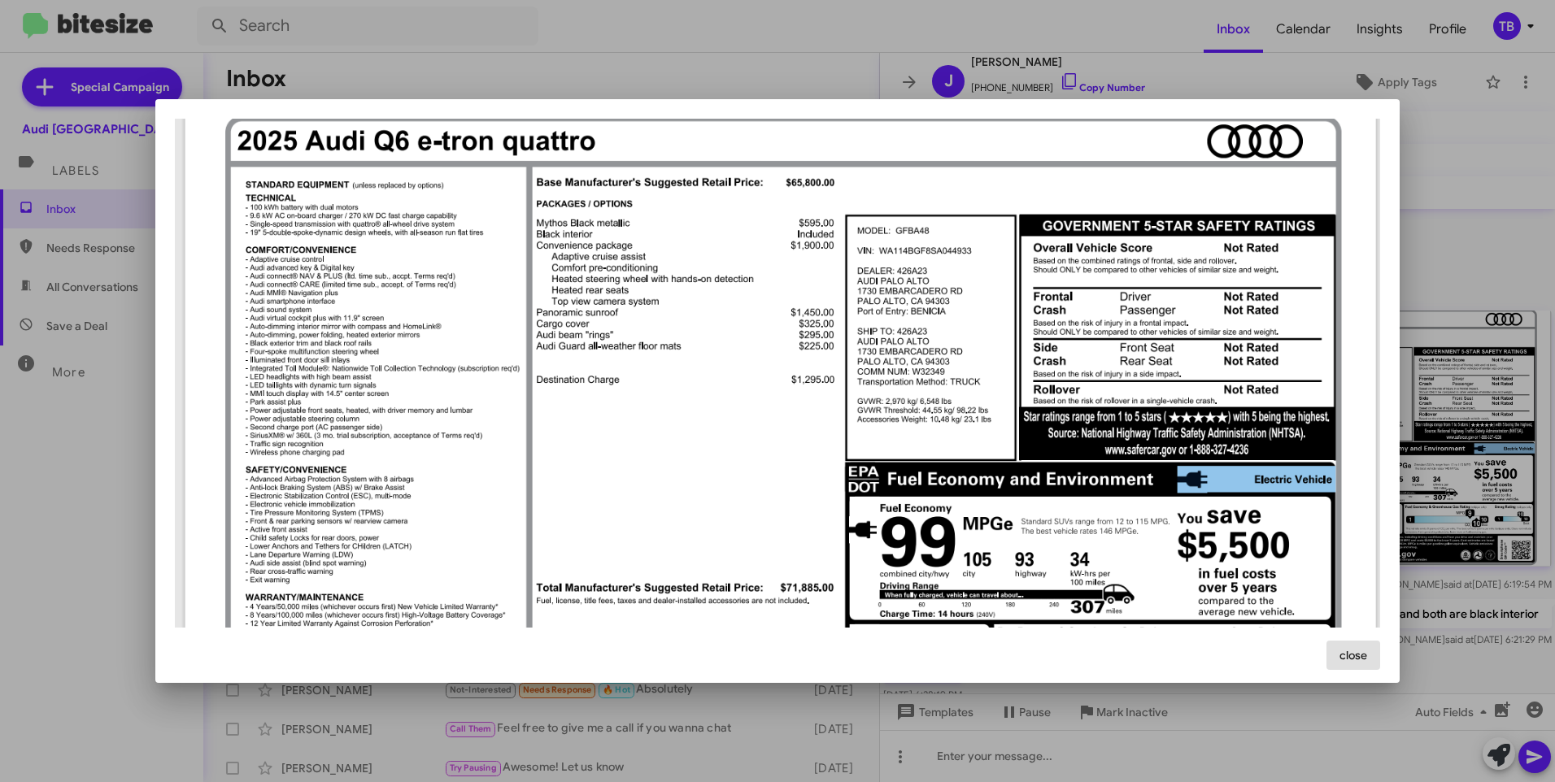
click at [1487, 256] on div at bounding box center [777, 391] width 1555 height 782
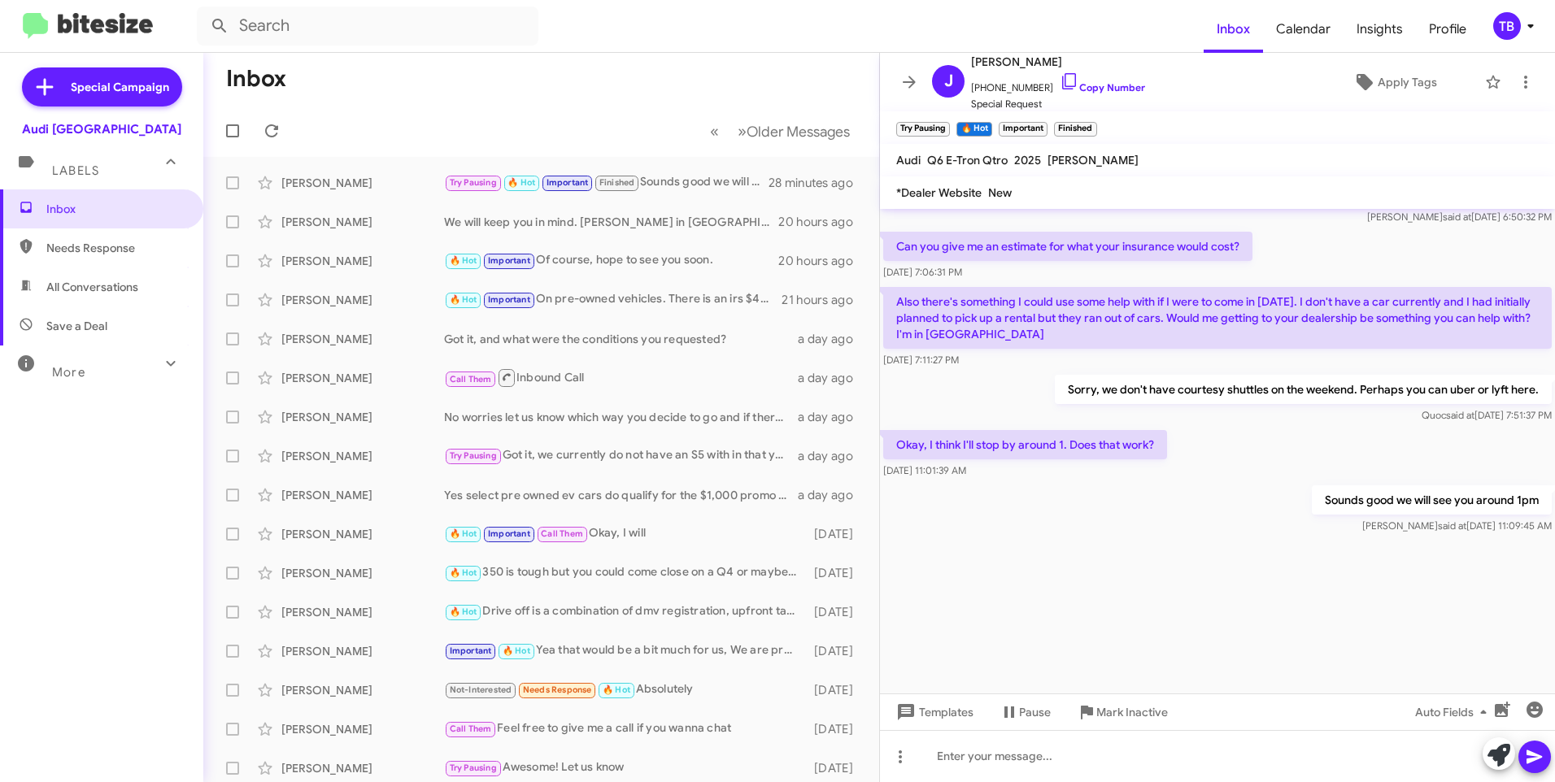
scroll to position [3226, 0]
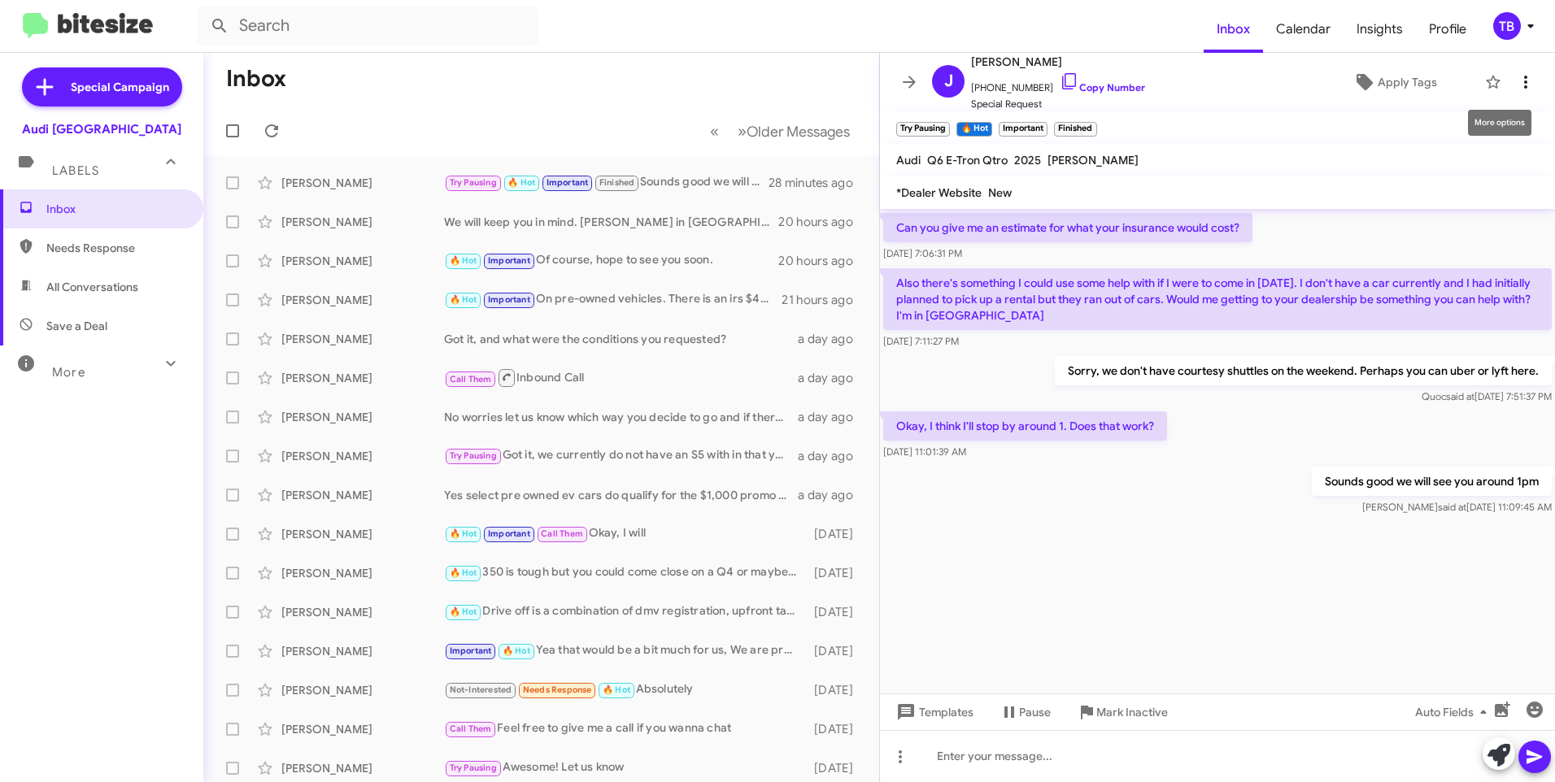
click at [1516, 79] on icon at bounding box center [1526, 82] width 20 height 20
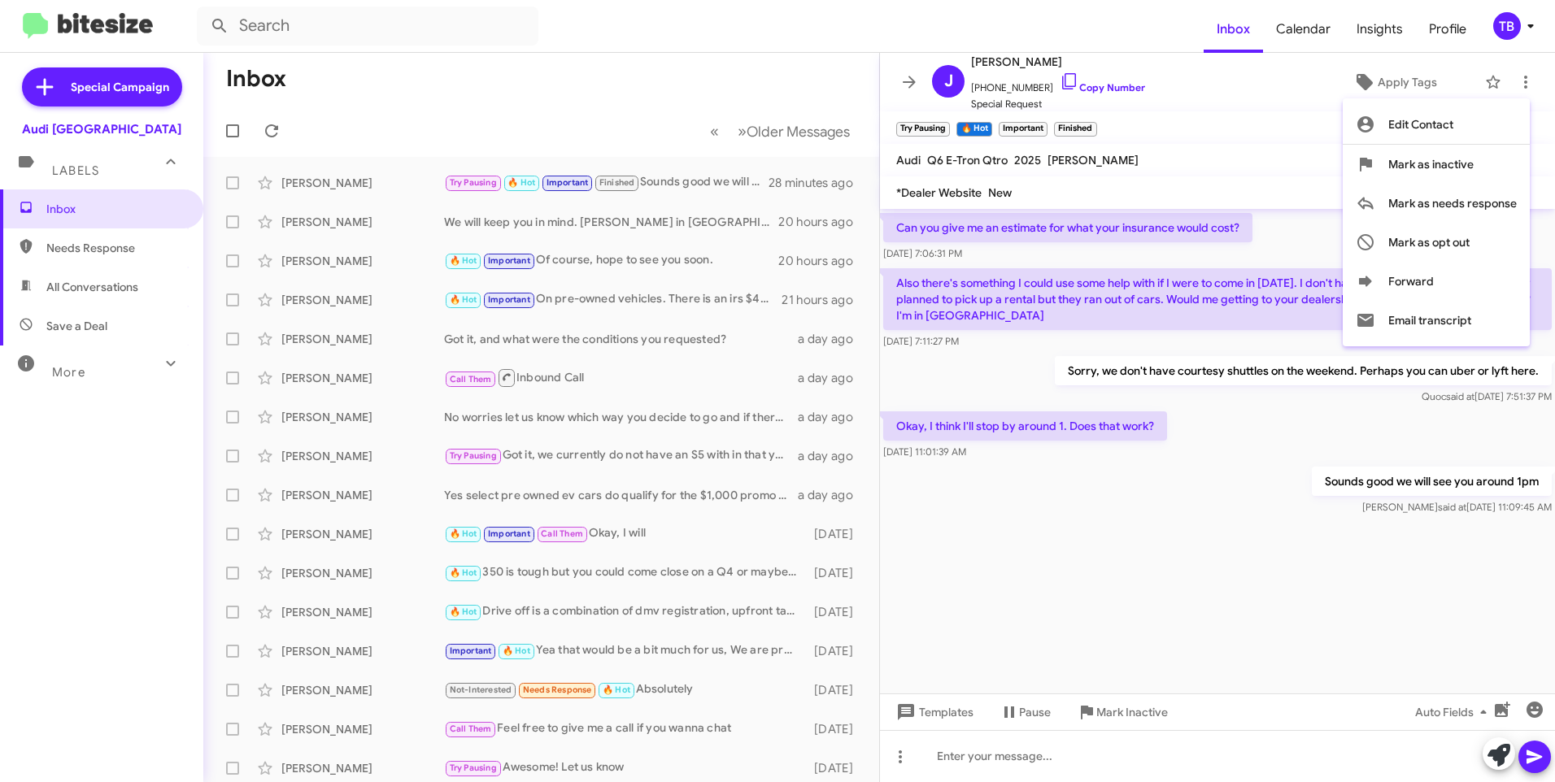
click at [905, 80] on div at bounding box center [777, 391] width 1555 height 782
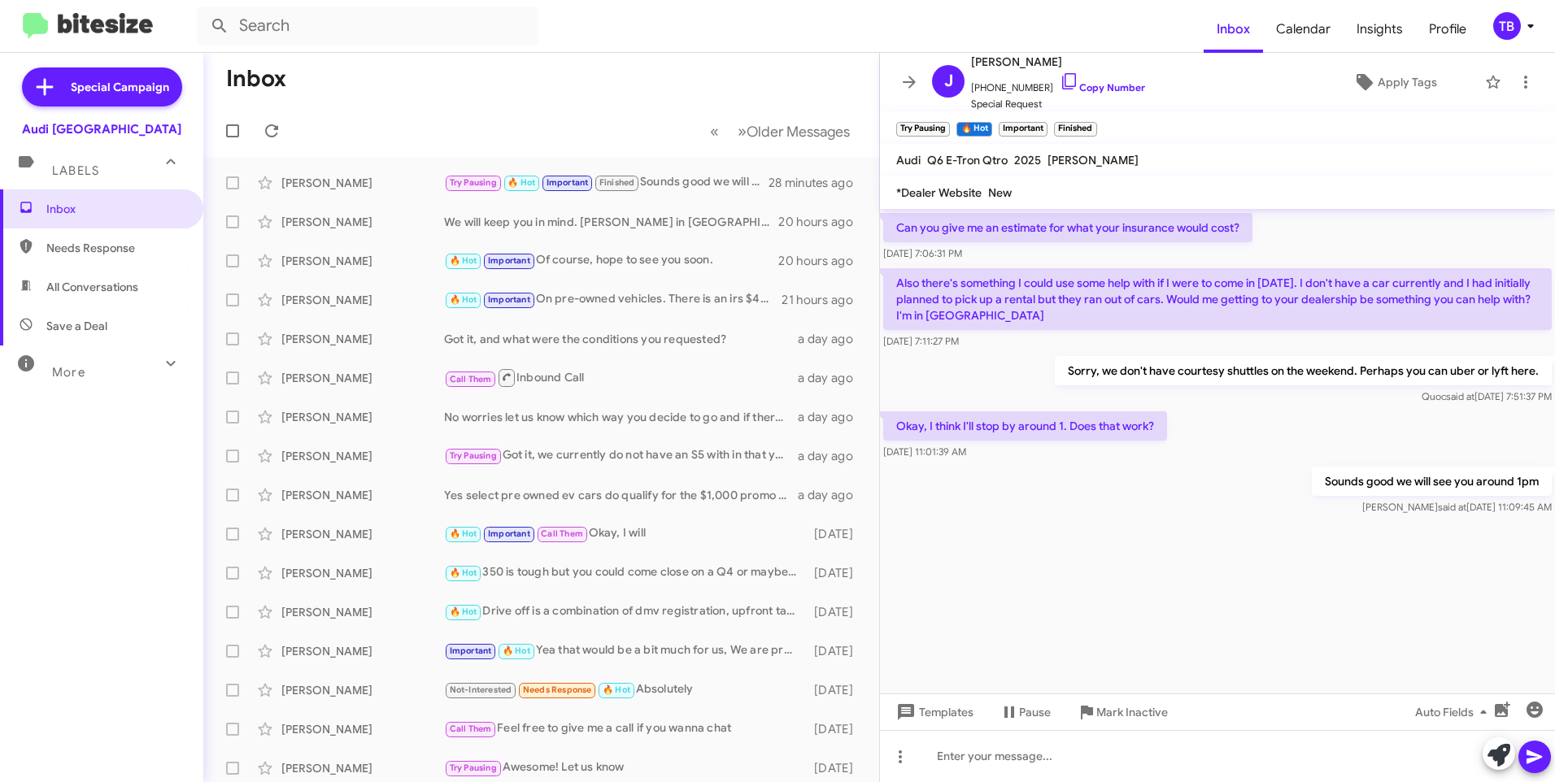
click at [906, 80] on icon at bounding box center [910, 82] width 20 height 20
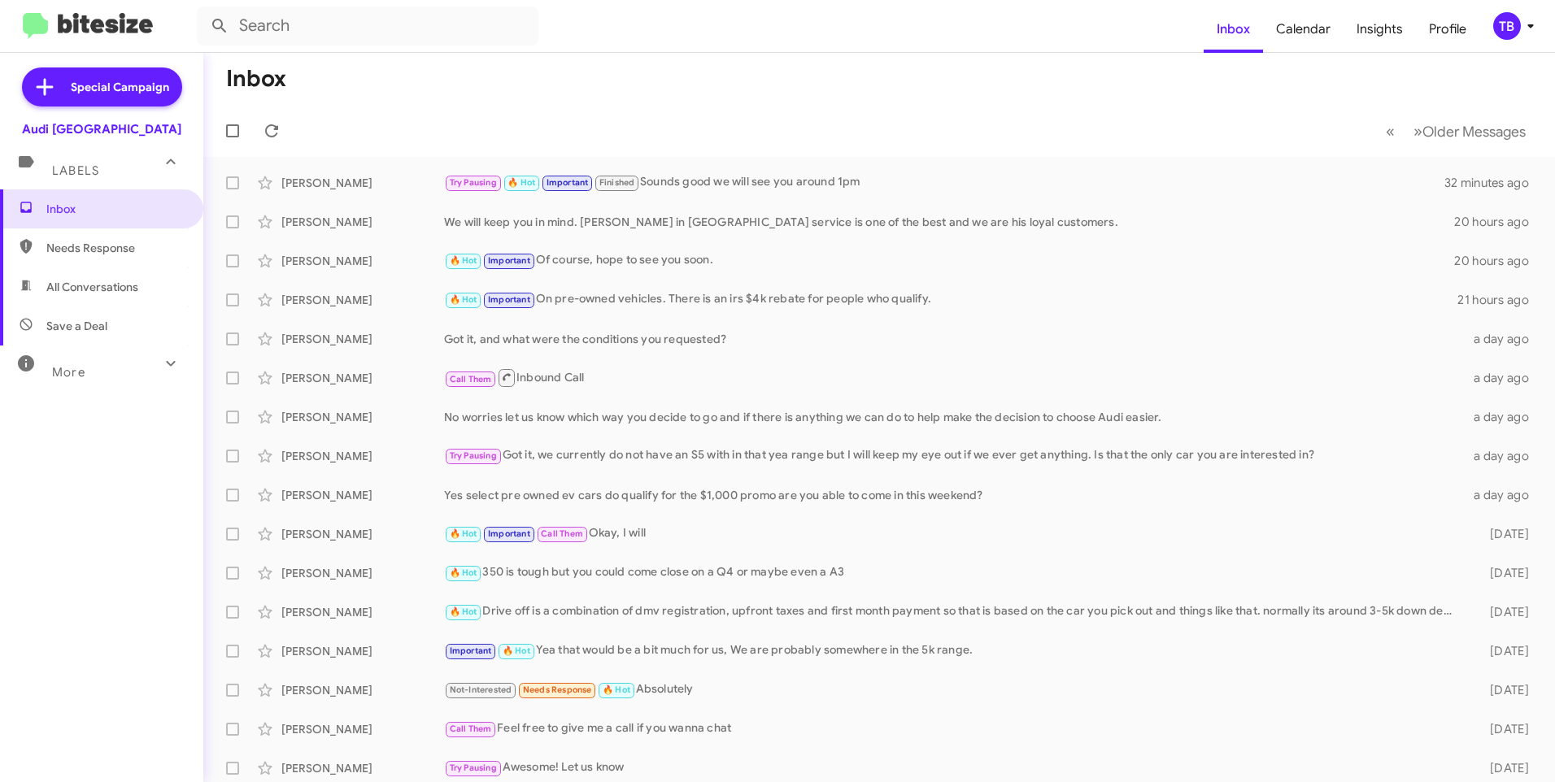
click at [368, 100] on mat-toolbar-row "Inbox" at bounding box center [879, 79] width 1352 height 52
